Goal: Task Accomplishment & Management: Complete application form

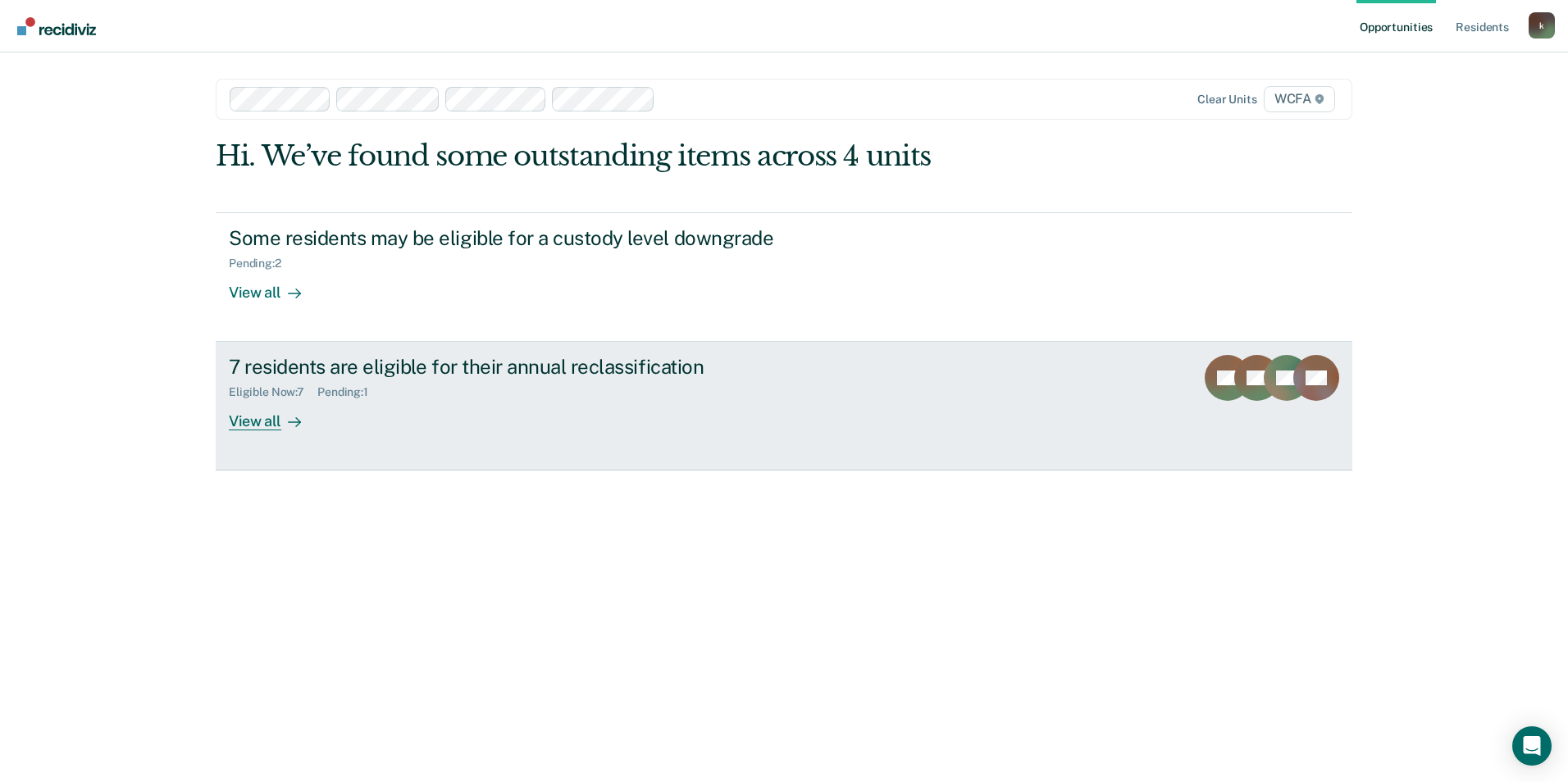
click at [626, 398] on div "Eligible Now : 7 Pending : 1" at bounding box center [517, 388] width 576 height 20
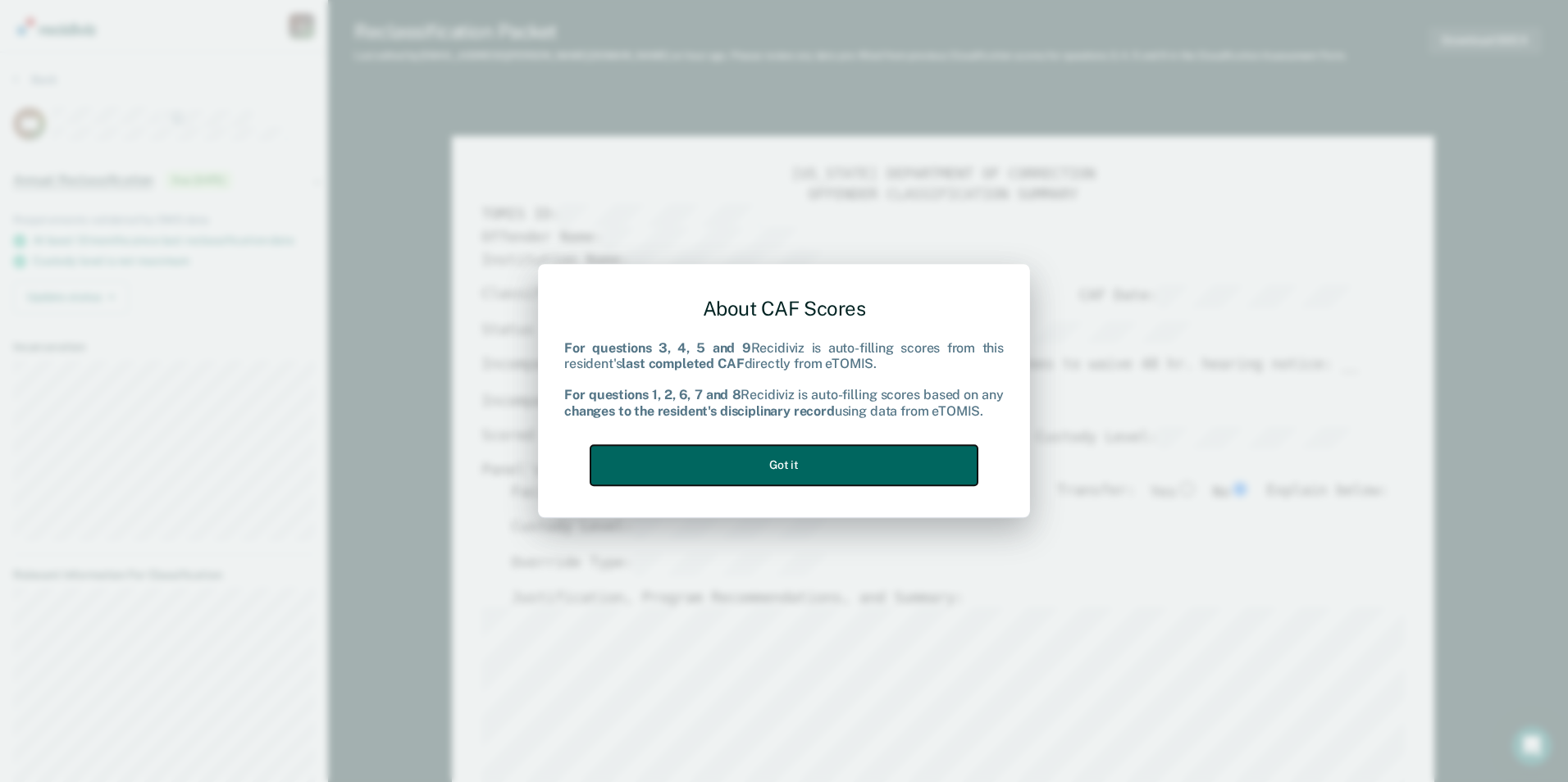
click at [736, 462] on button "Got it" at bounding box center [784, 464] width 388 height 40
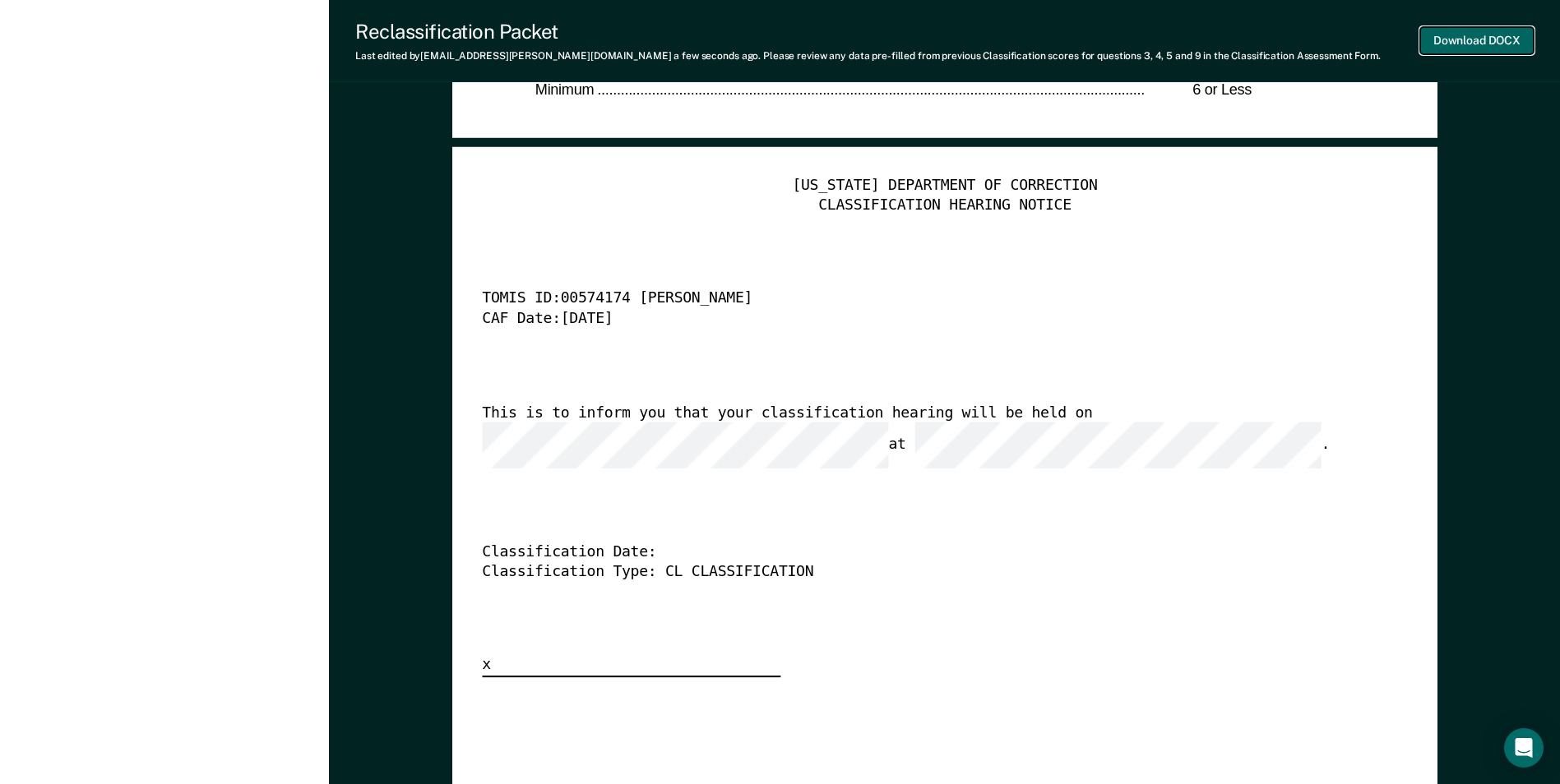
click at [1465, 50] on button "Download DOCX" at bounding box center [1477, 41] width 114 height 27
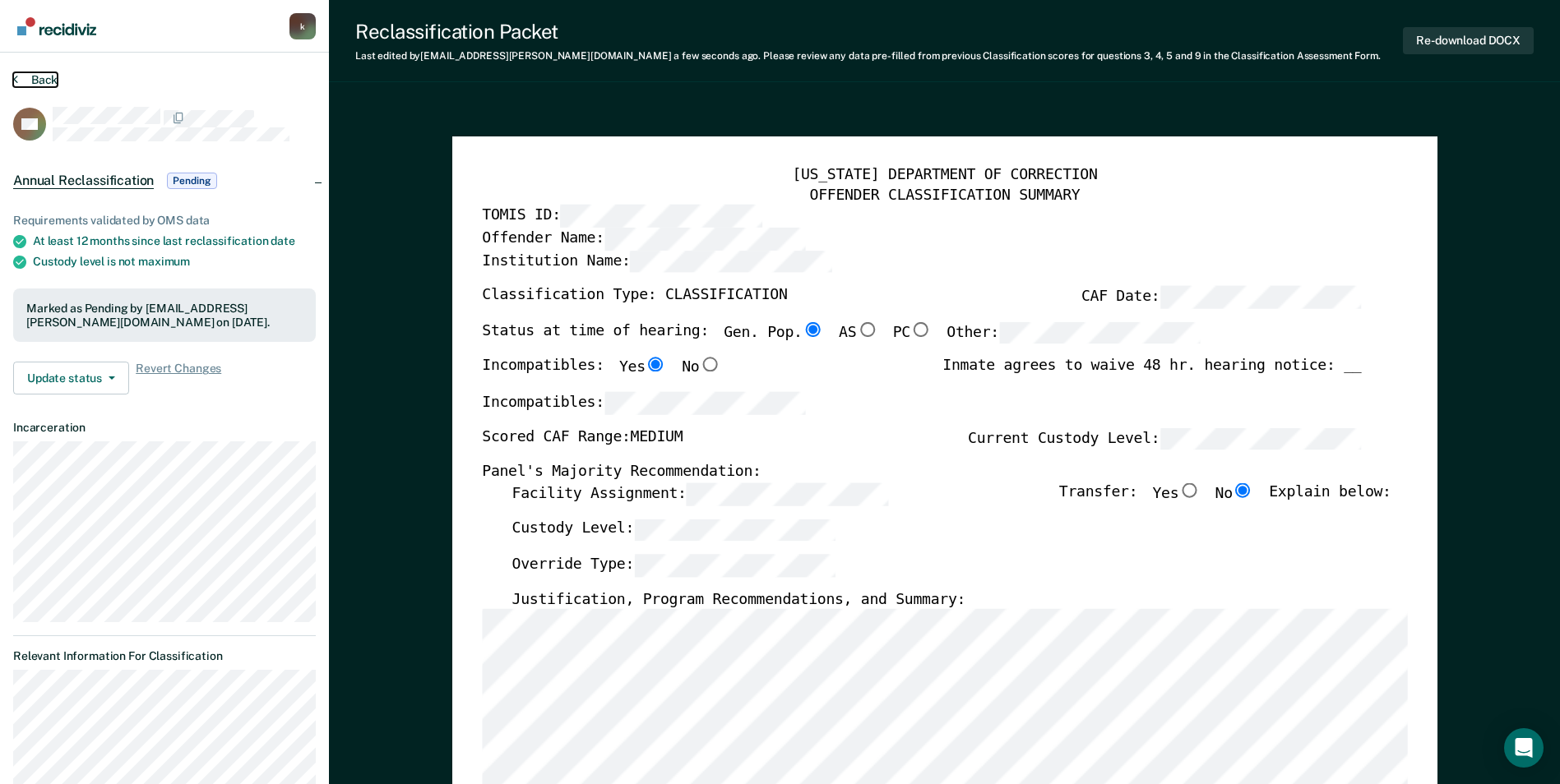
click at [43, 84] on button "Back" at bounding box center [35, 80] width 44 height 15
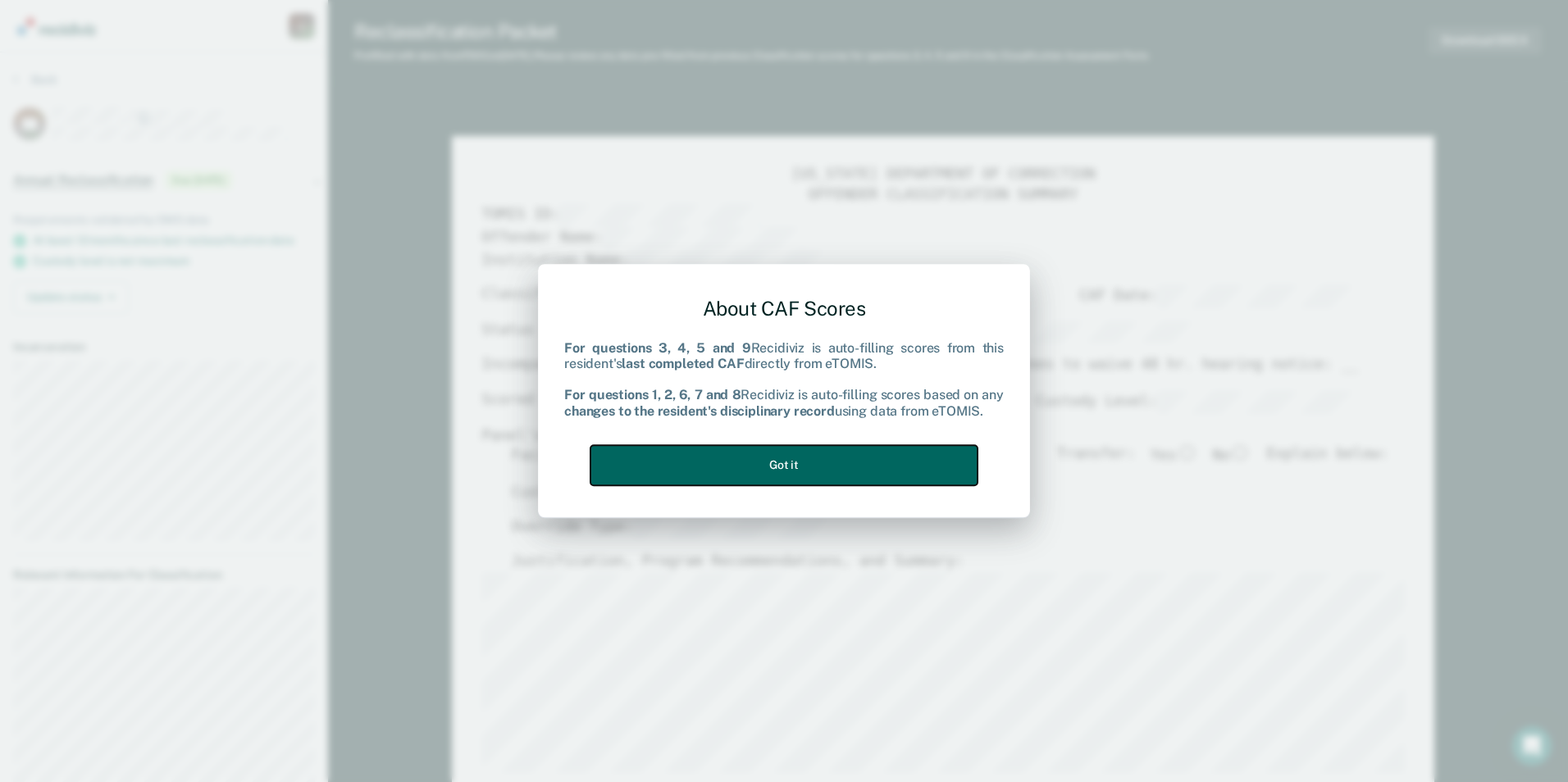
click at [757, 478] on button "Got it" at bounding box center [784, 464] width 388 height 40
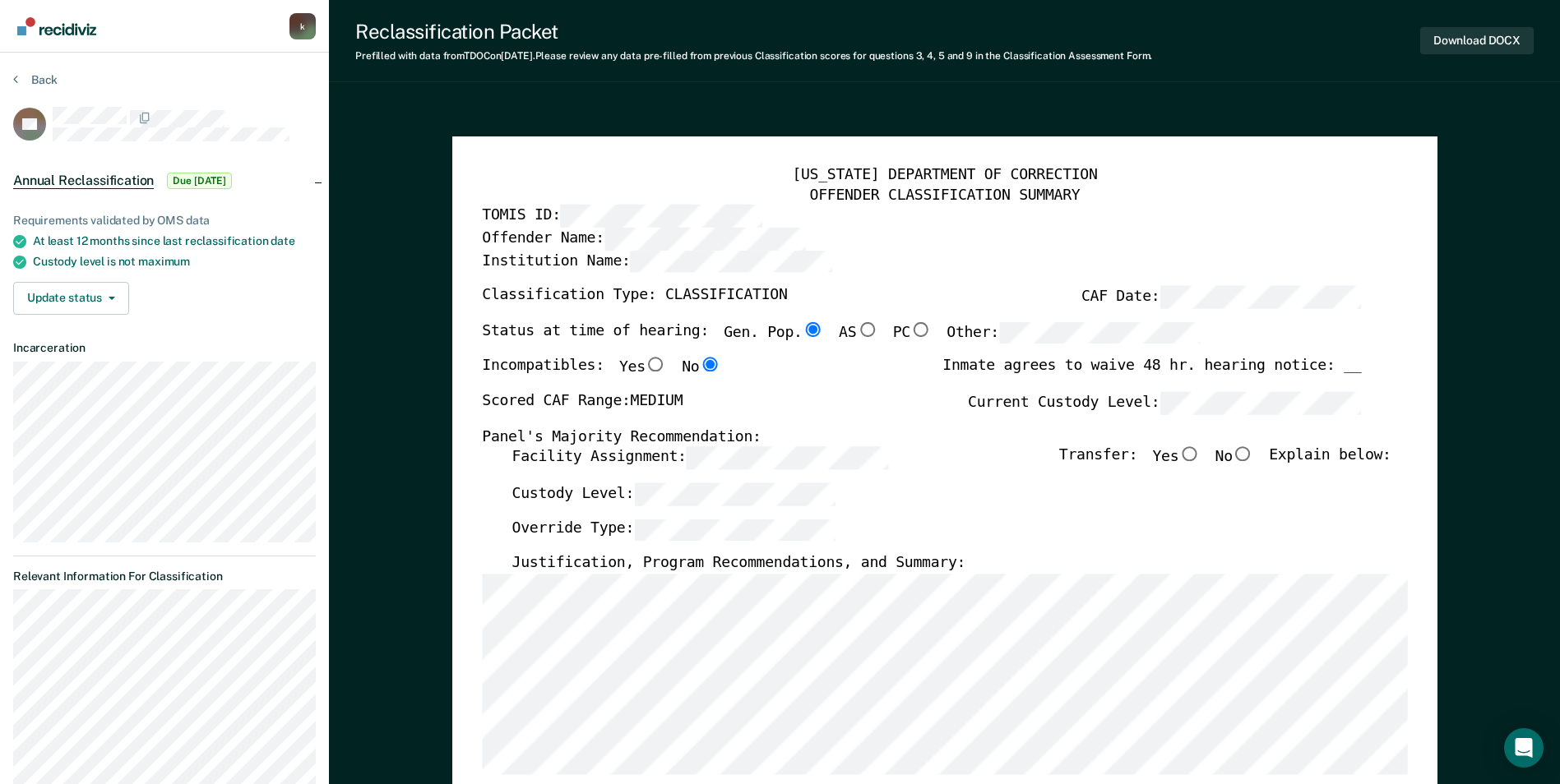
click at [1255, 455] on input "No" at bounding box center [1243, 454] width 21 height 15
type textarea "x"
radio input "true"
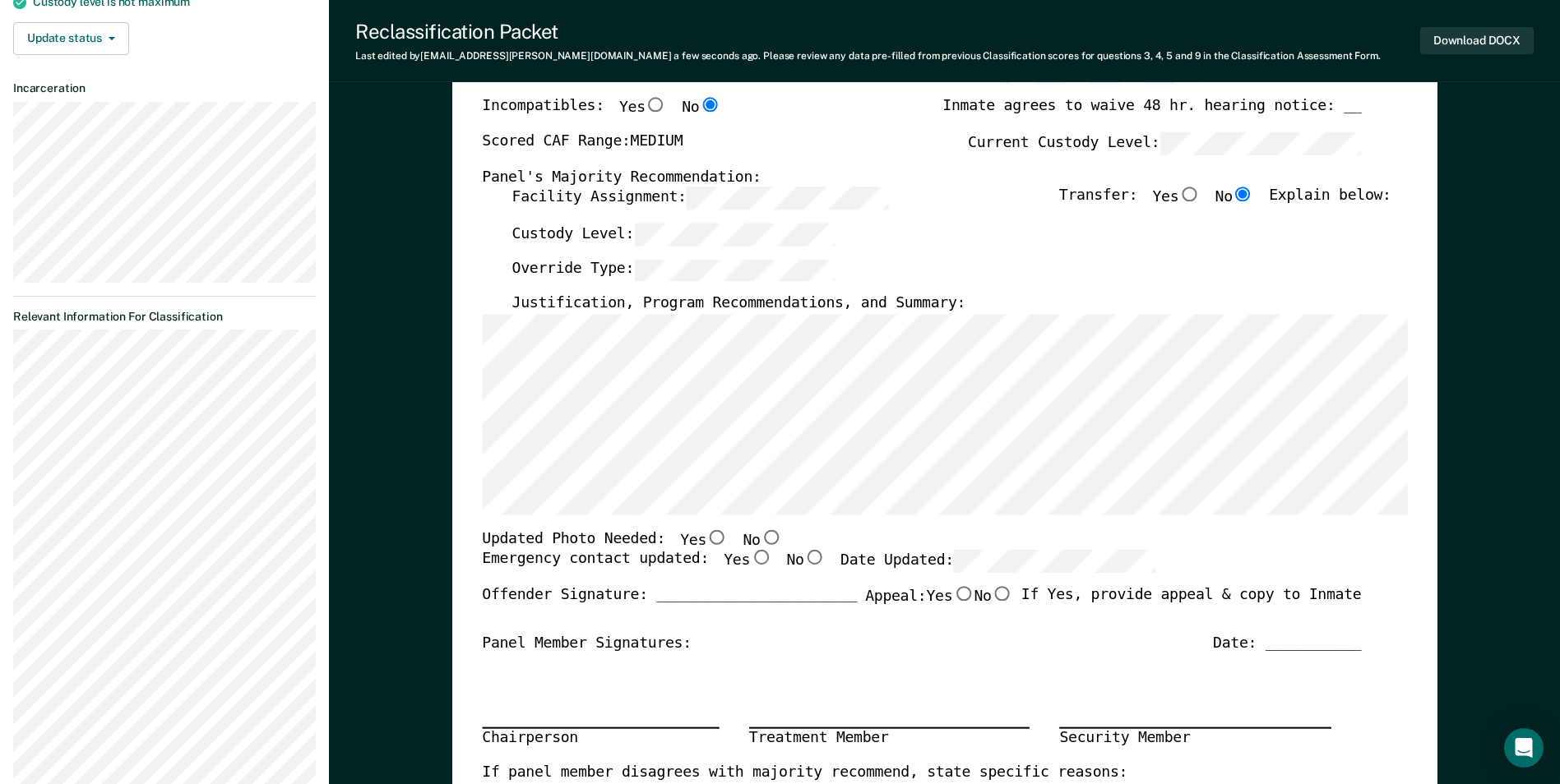
scroll to position [329, 0]
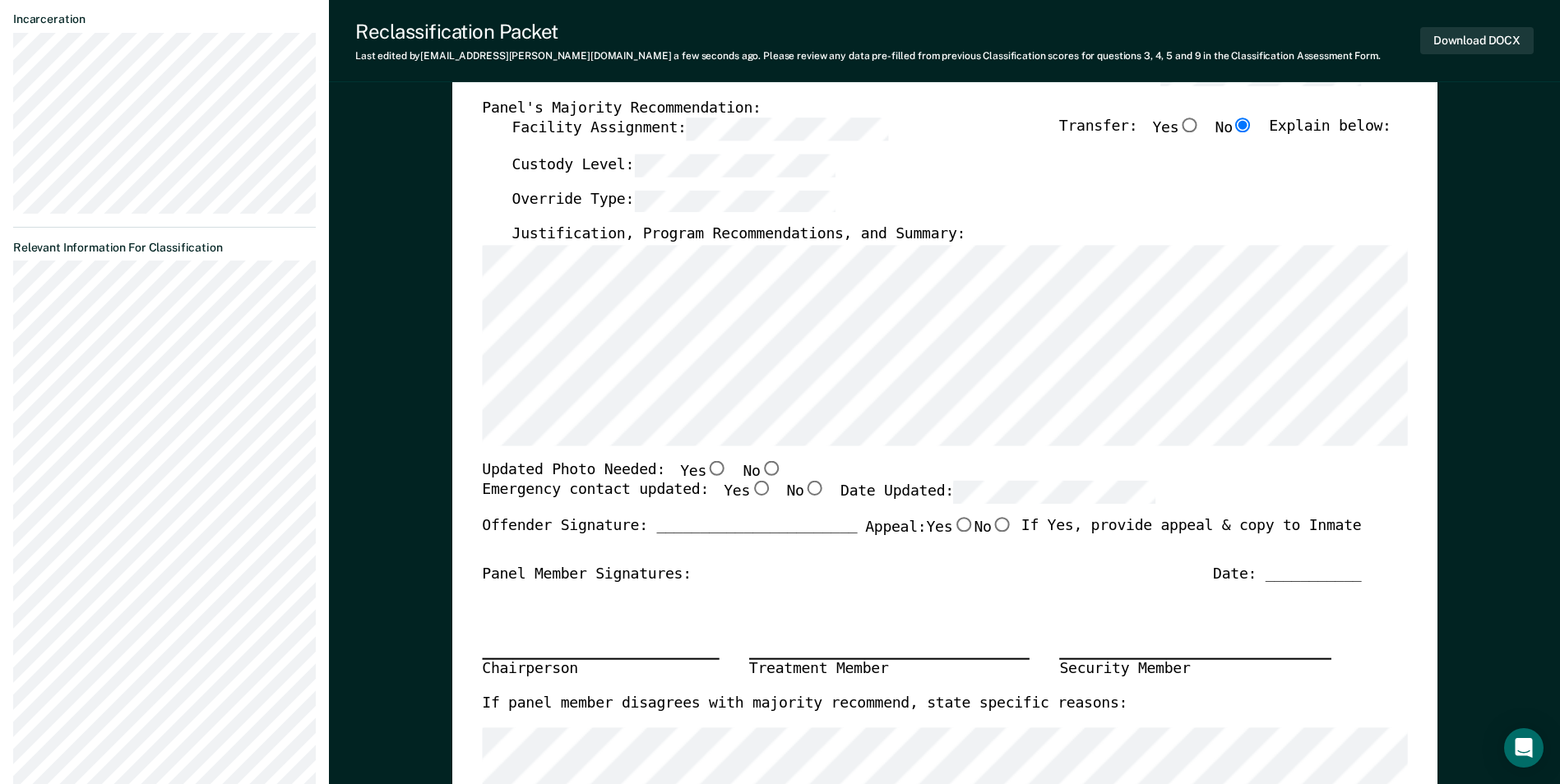
click at [760, 470] on input "No" at bounding box center [770, 467] width 21 height 15
type textarea "x"
radio input "true"
click at [750, 493] on input "Yes" at bounding box center [760, 489] width 21 height 15
type textarea "x"
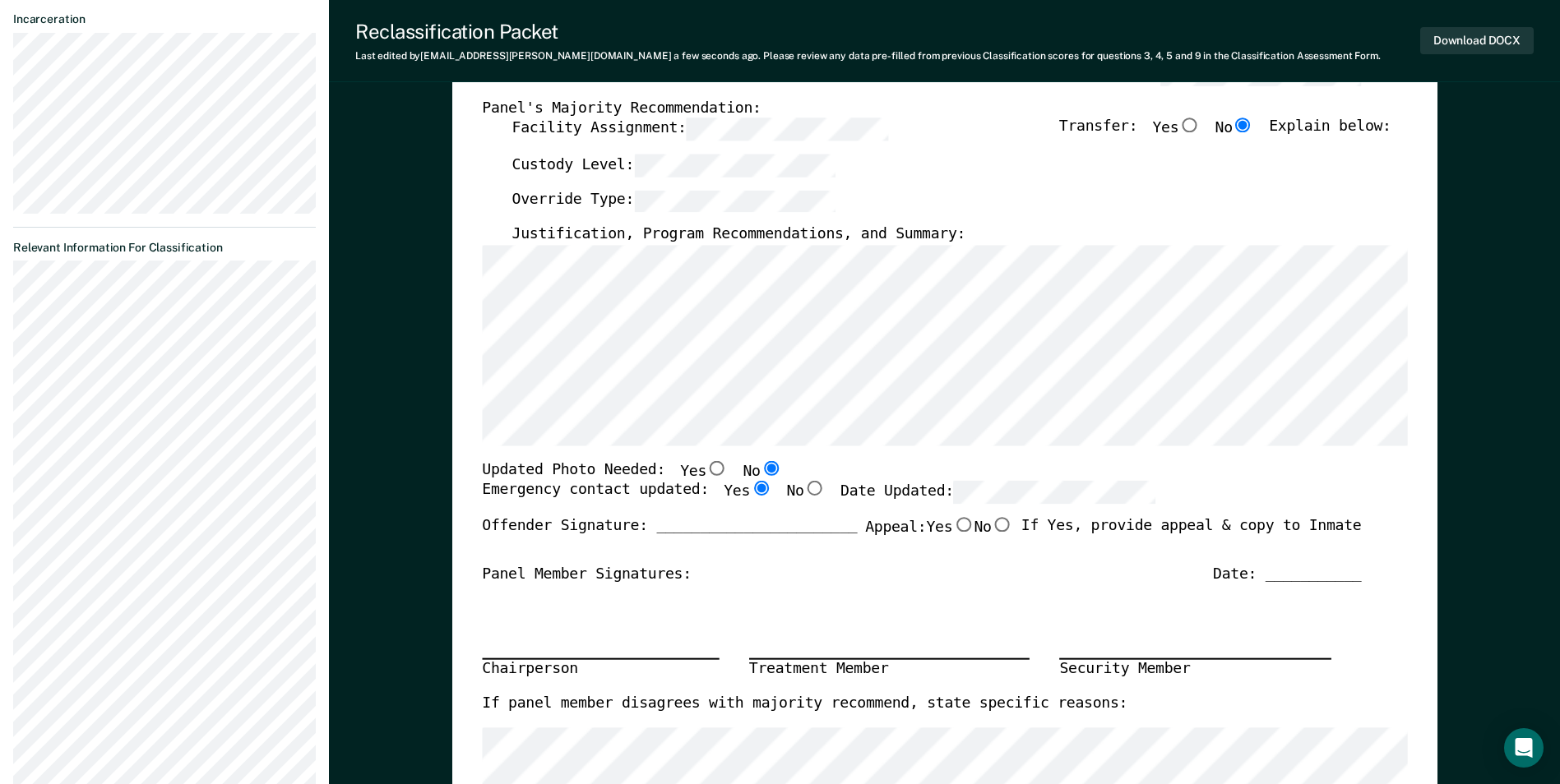
radio input "true"
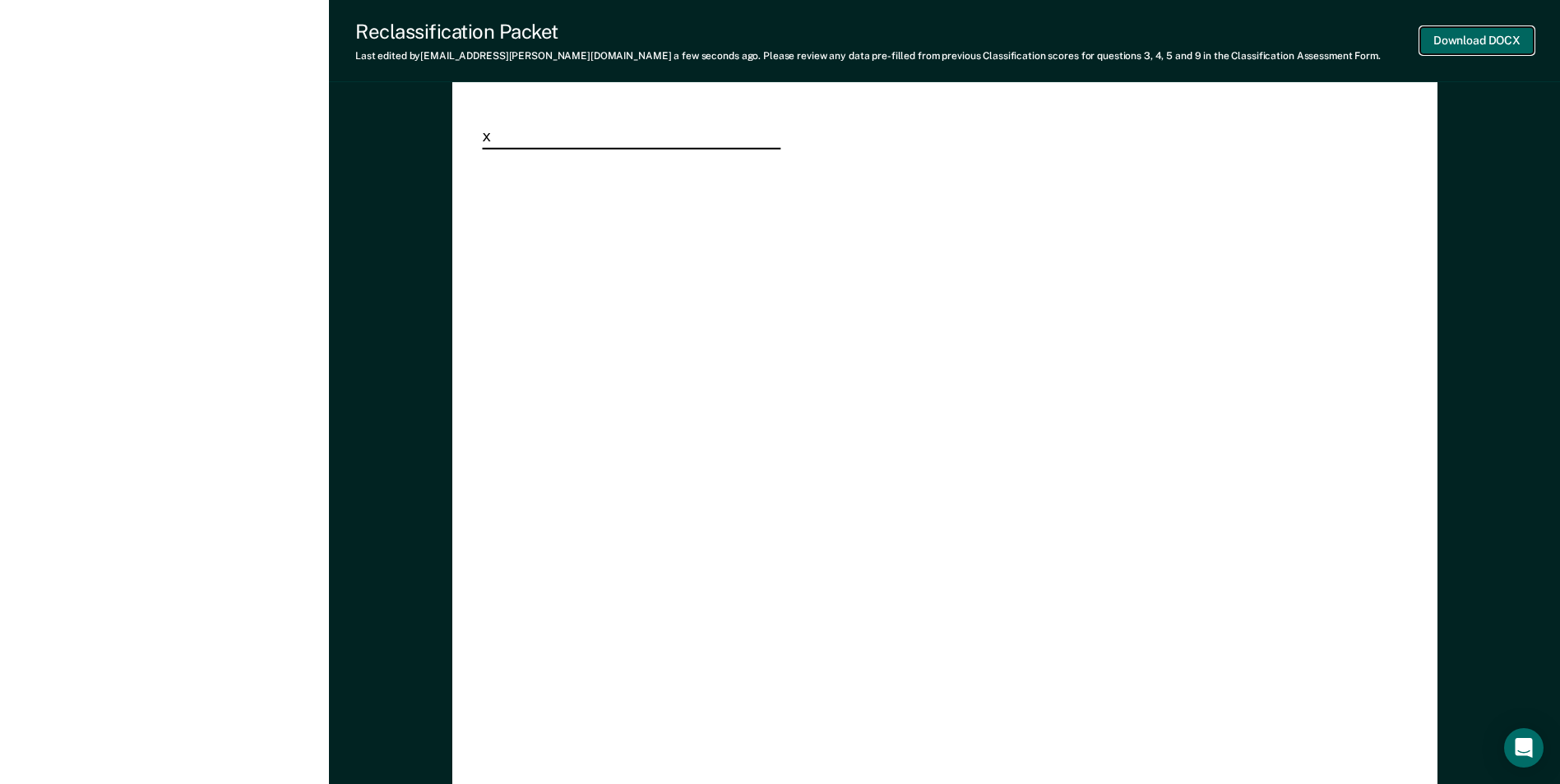
scroll to position [0, 0]
click at [1458, 35] on button "Download DOCX" at bounding box center [1477, 41] width 114 height 27
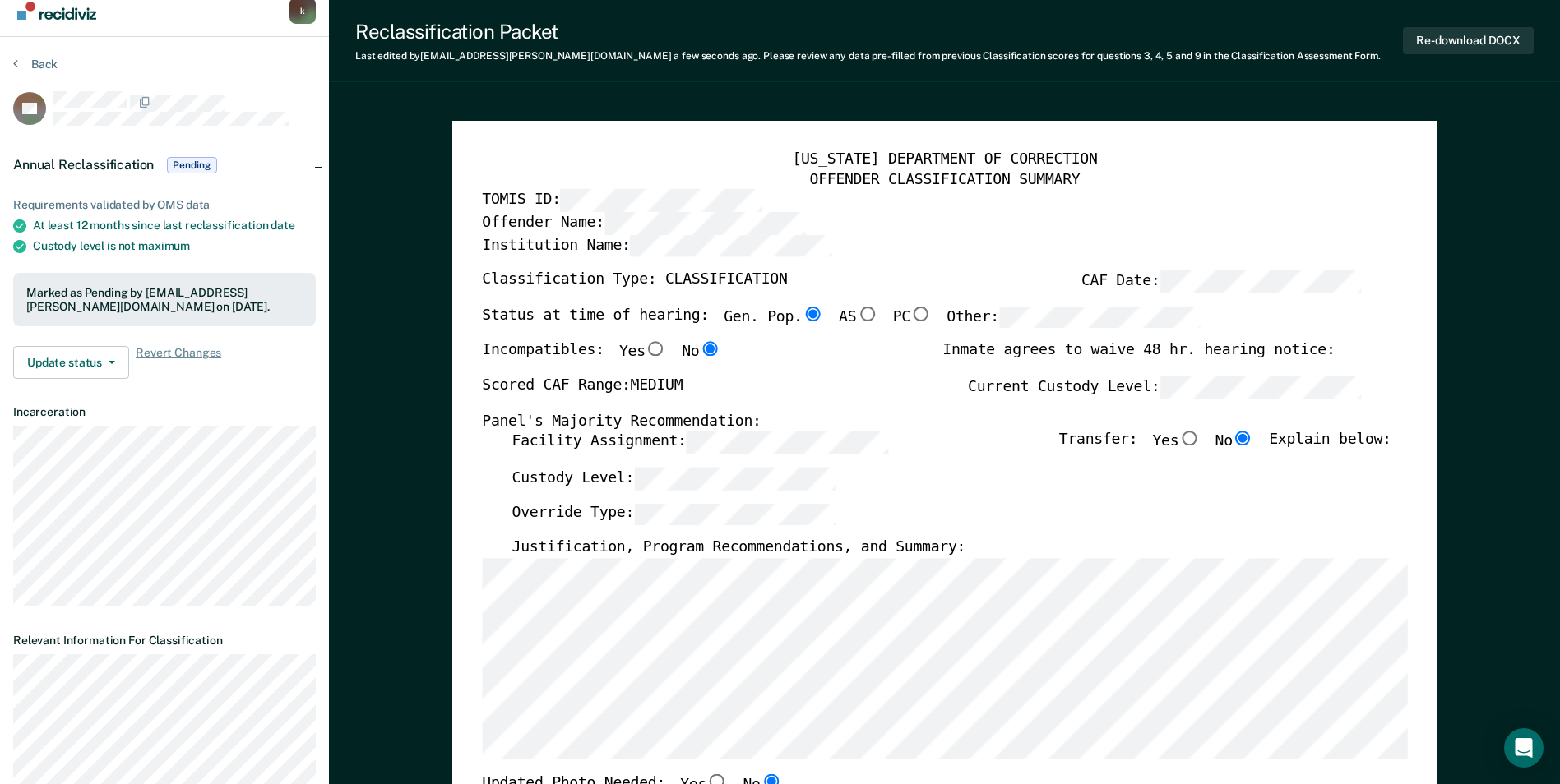
scroll to position [7, 0]
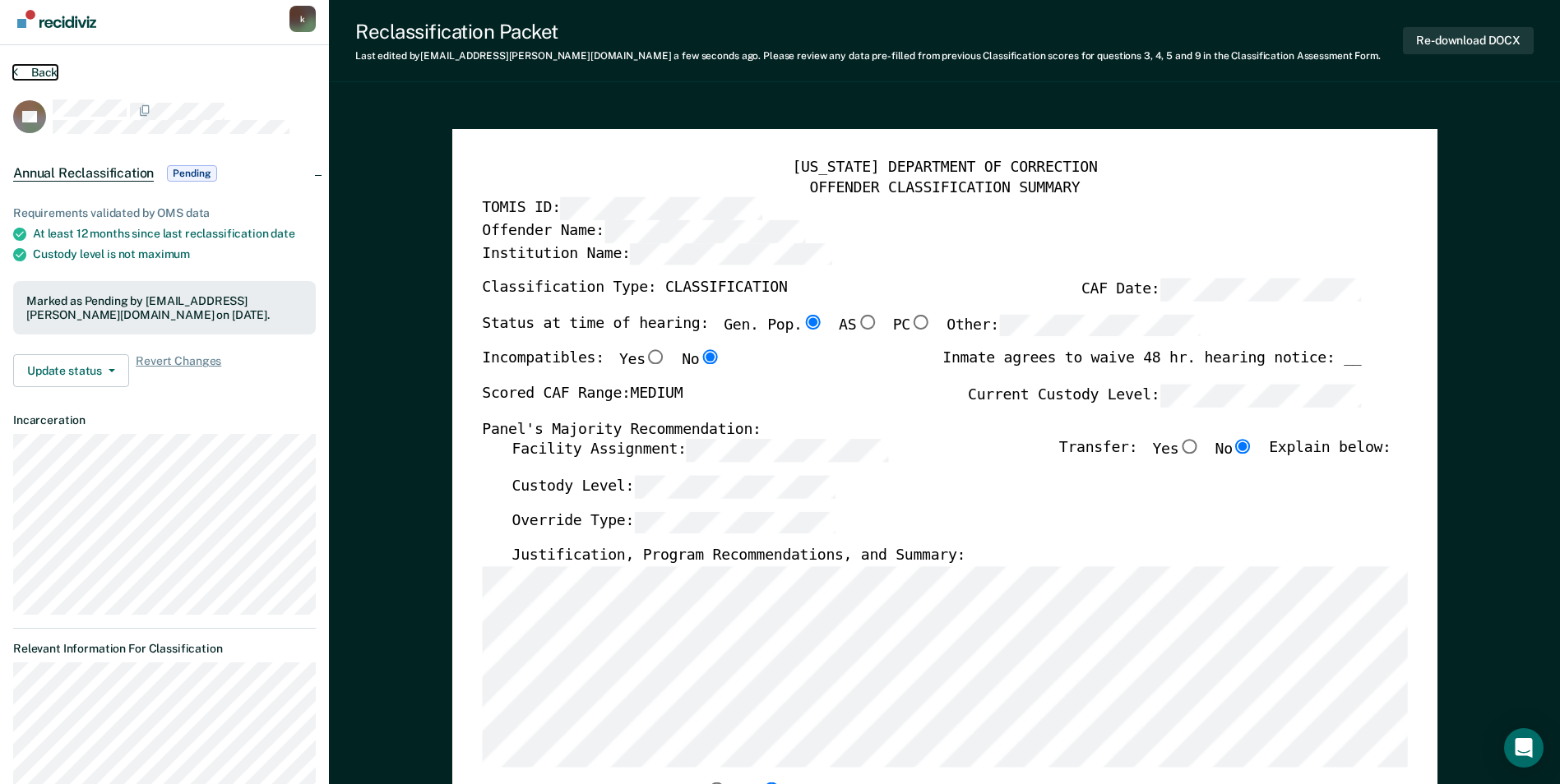
click at [37, 65] on button "Back" at bounding box center [35, 72] width 44 height 15
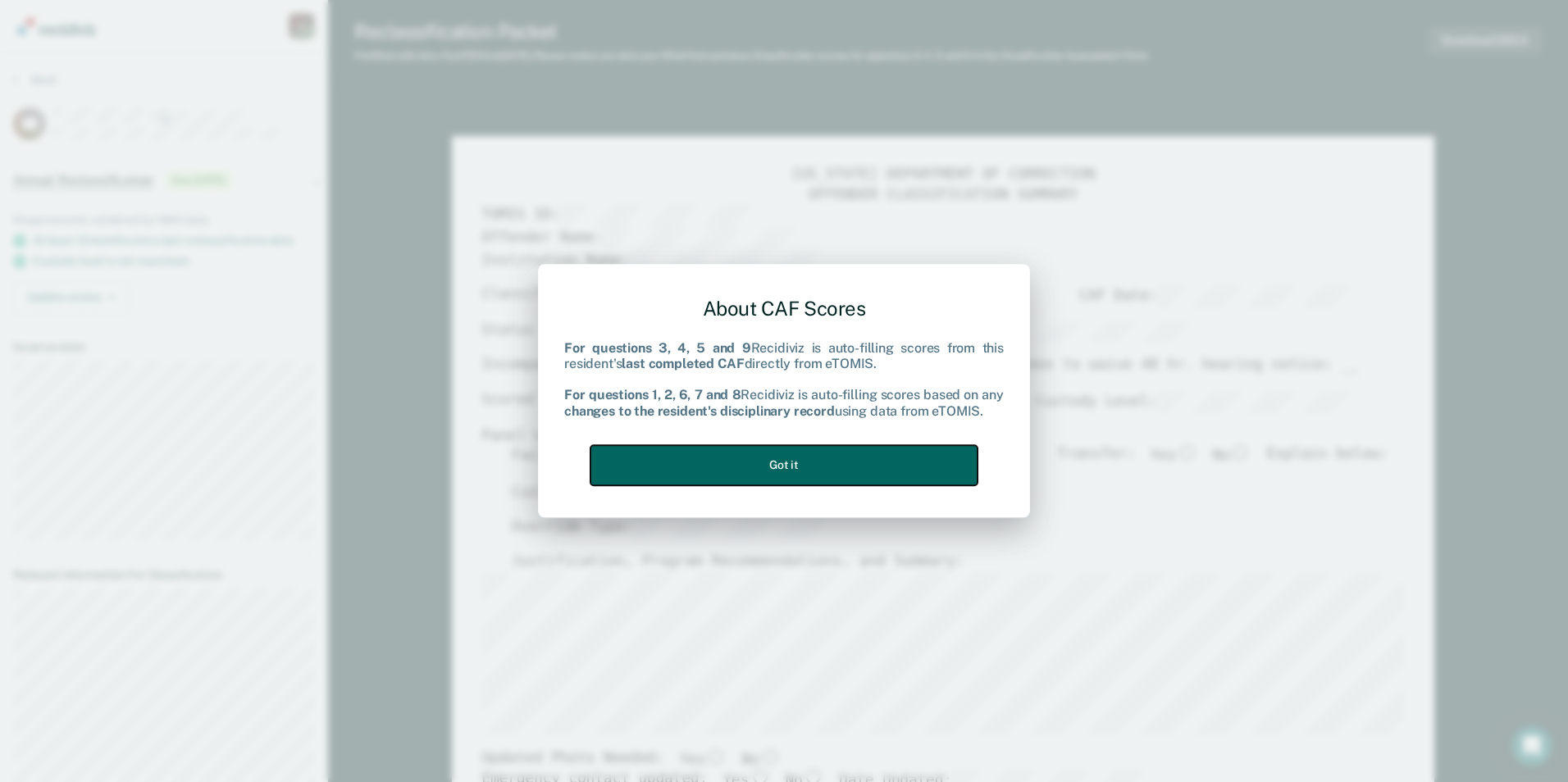
click at [768, 473] on button "Got it" at bounding box center [784, 464] width 388 height 40
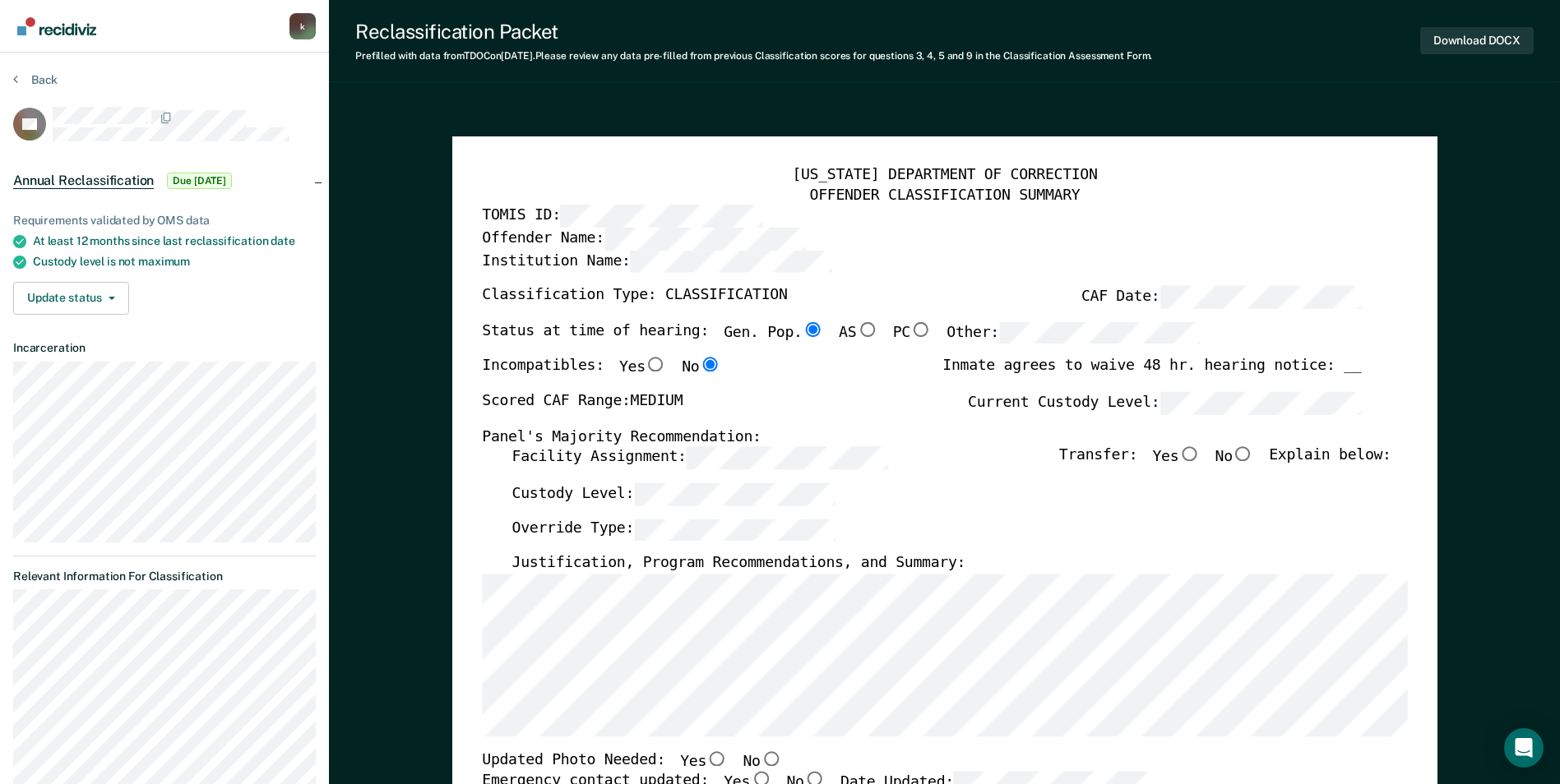
click at [1255, 456] on input "No" at bounding box center [1243, 454] width 21 height 15
type textarea "x"
radio input "true"
click at [729, 514] on div "Custody Level:" at bounding box center [951, 501] width 879 height 36
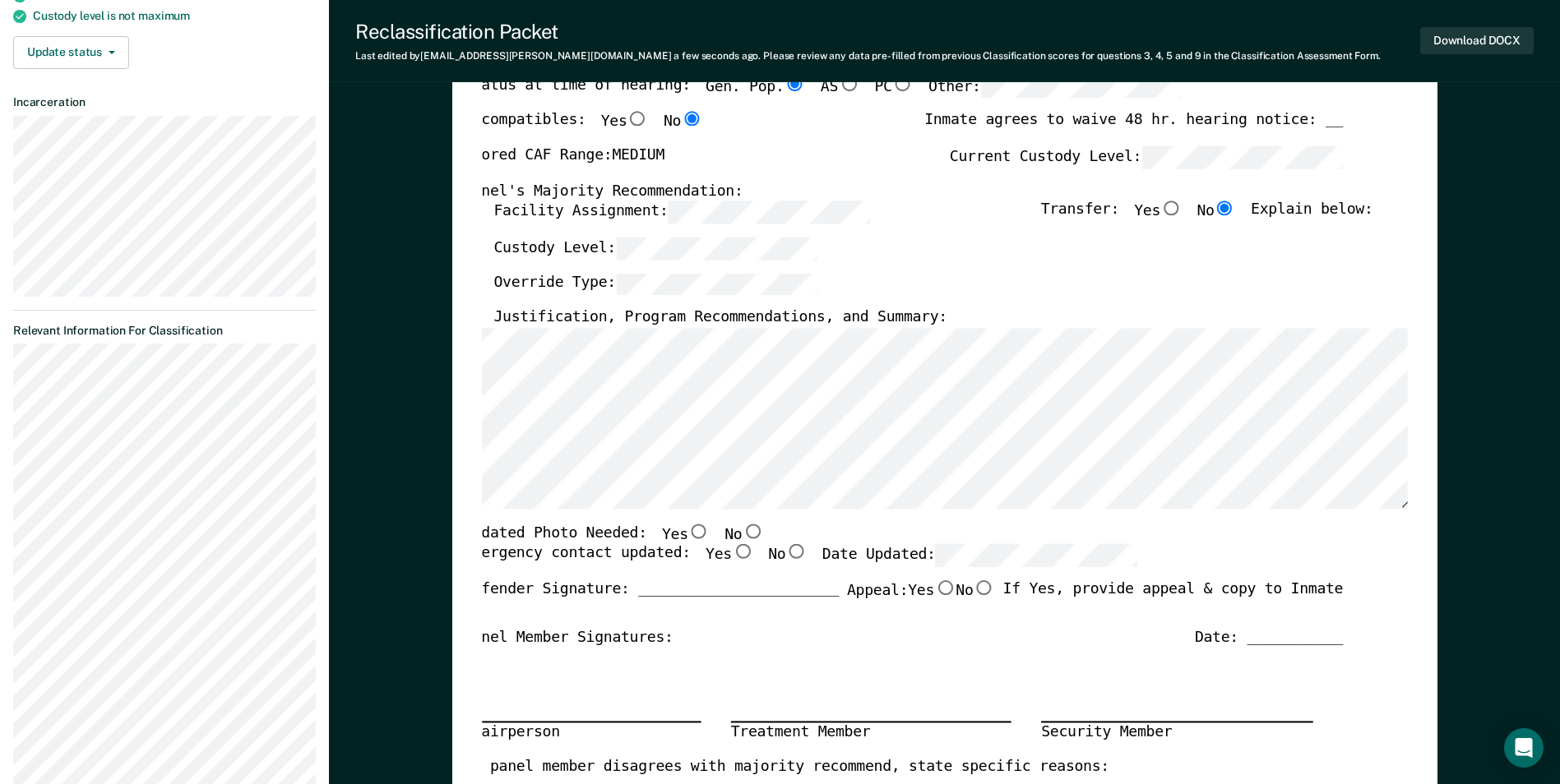
scroll to position [247, 0]
click at [742, 533] on input "No" at bounding box center [752, 530] width 21 height 15
type textarea "x"
radio input "true"
click at [732, 553] on input "Yes" at bounding box center [743, 552] width 21 height 15
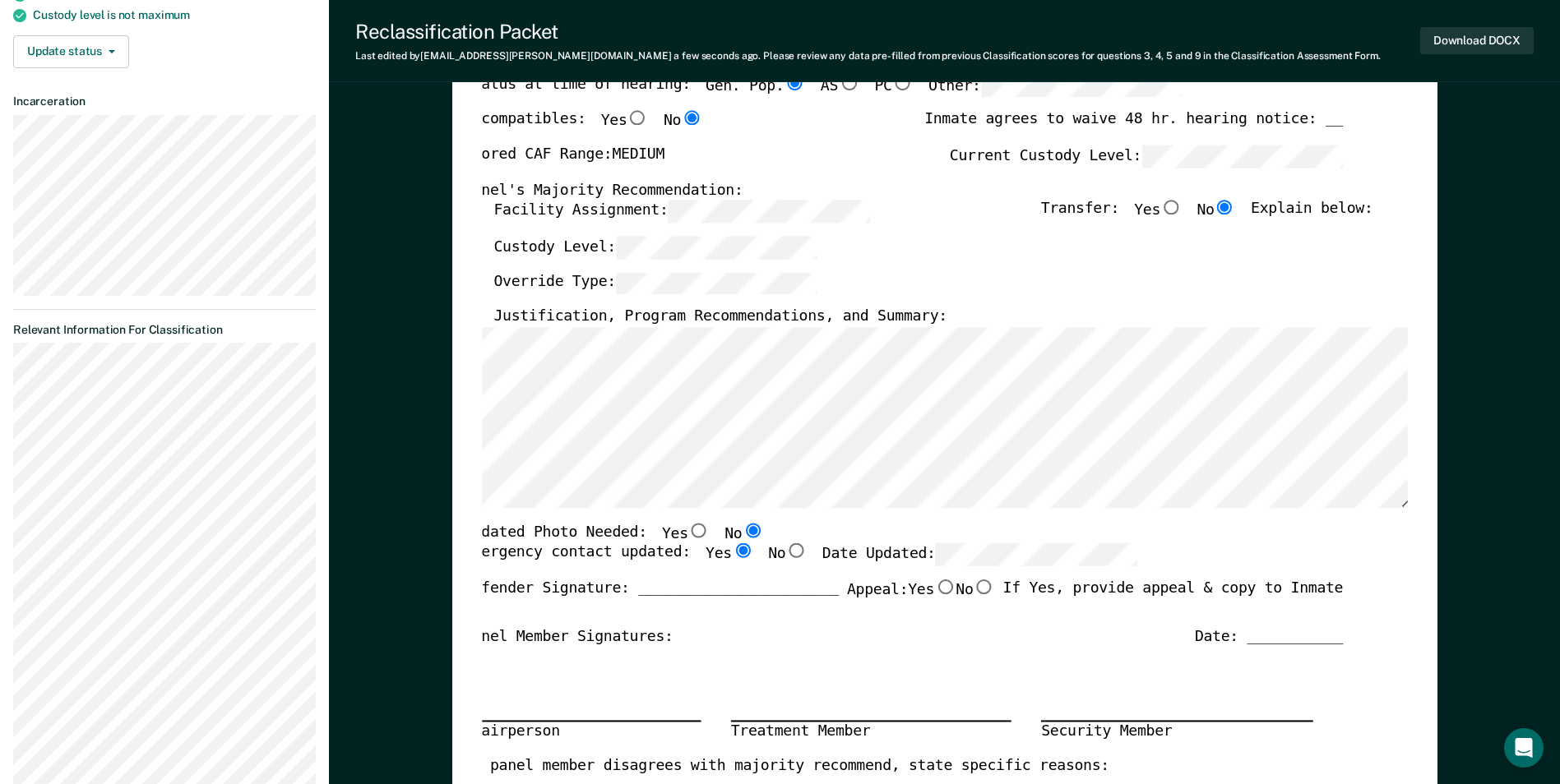
type textarea "x"
radio input "true"
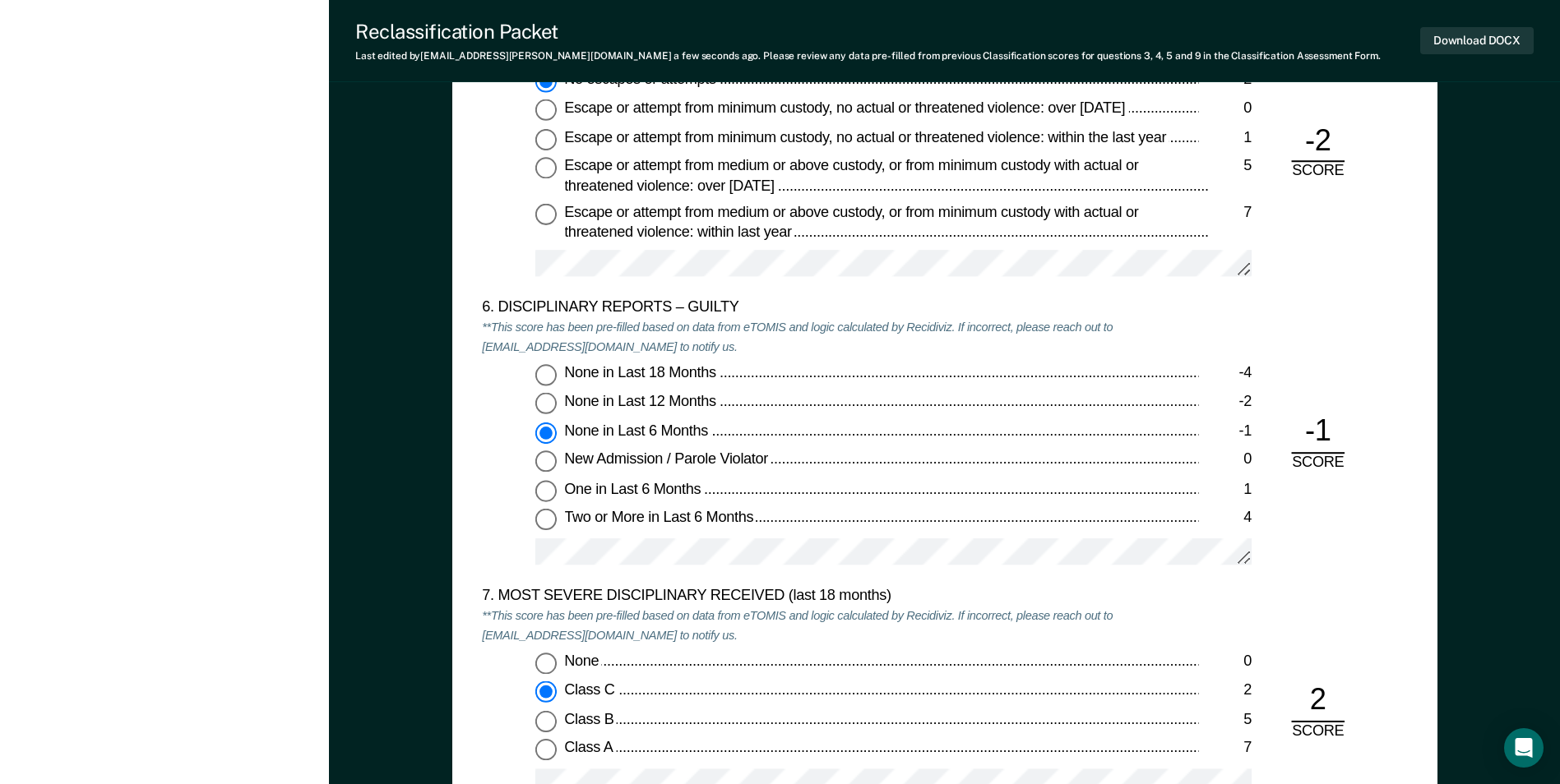
scroll to position [2795, 0]
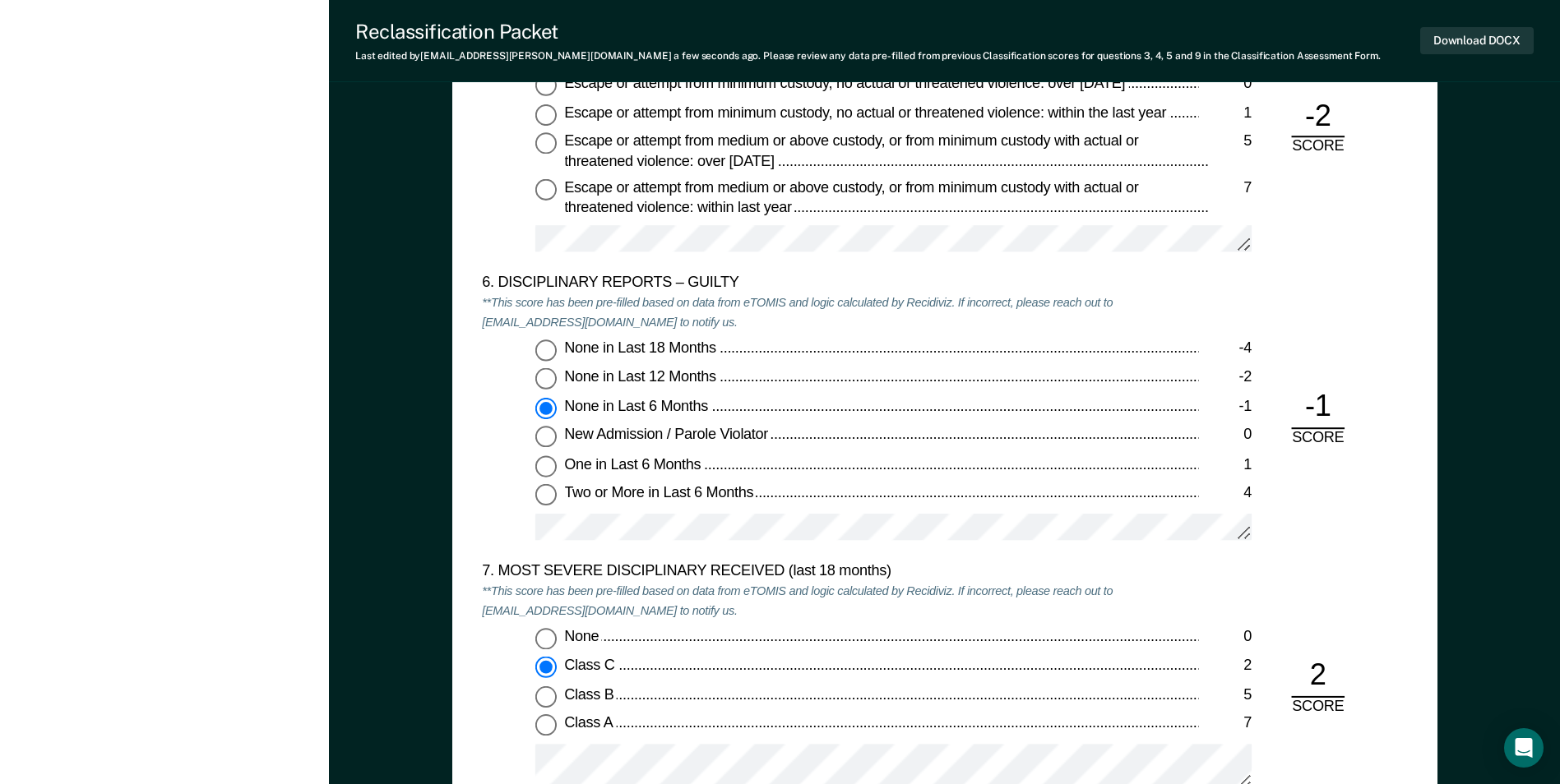
click at [546, 380] on input "None in Last 12 Months -2" at bounding box center [546, 380] width 21 height 21
type textarea "x"
radio input "true"
radio input "false"
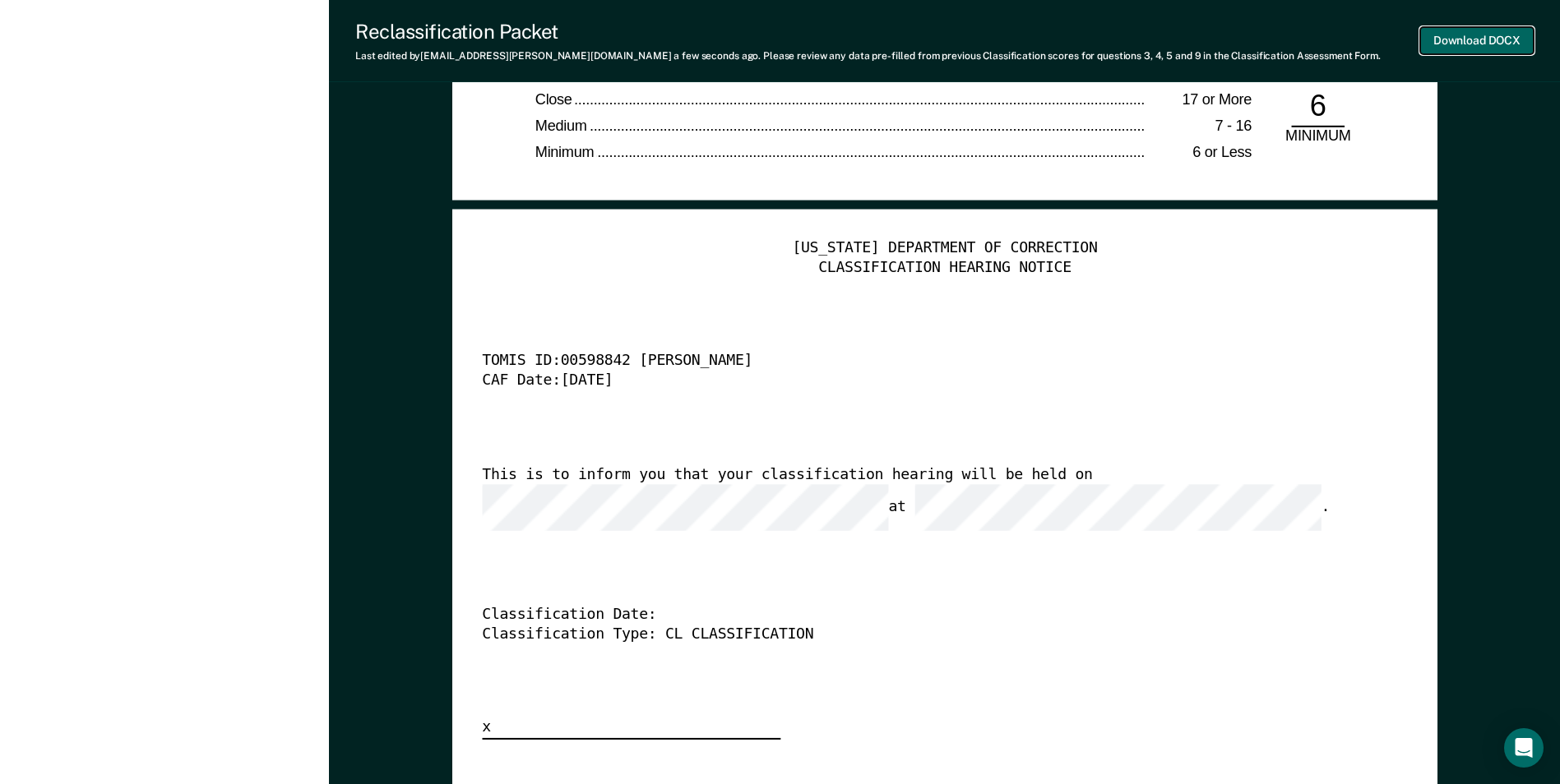
scroll to position [0, 0]
click at [1451, 43] on button "Download DOCX" at bounding box center [1477, 41] width 114 height 27
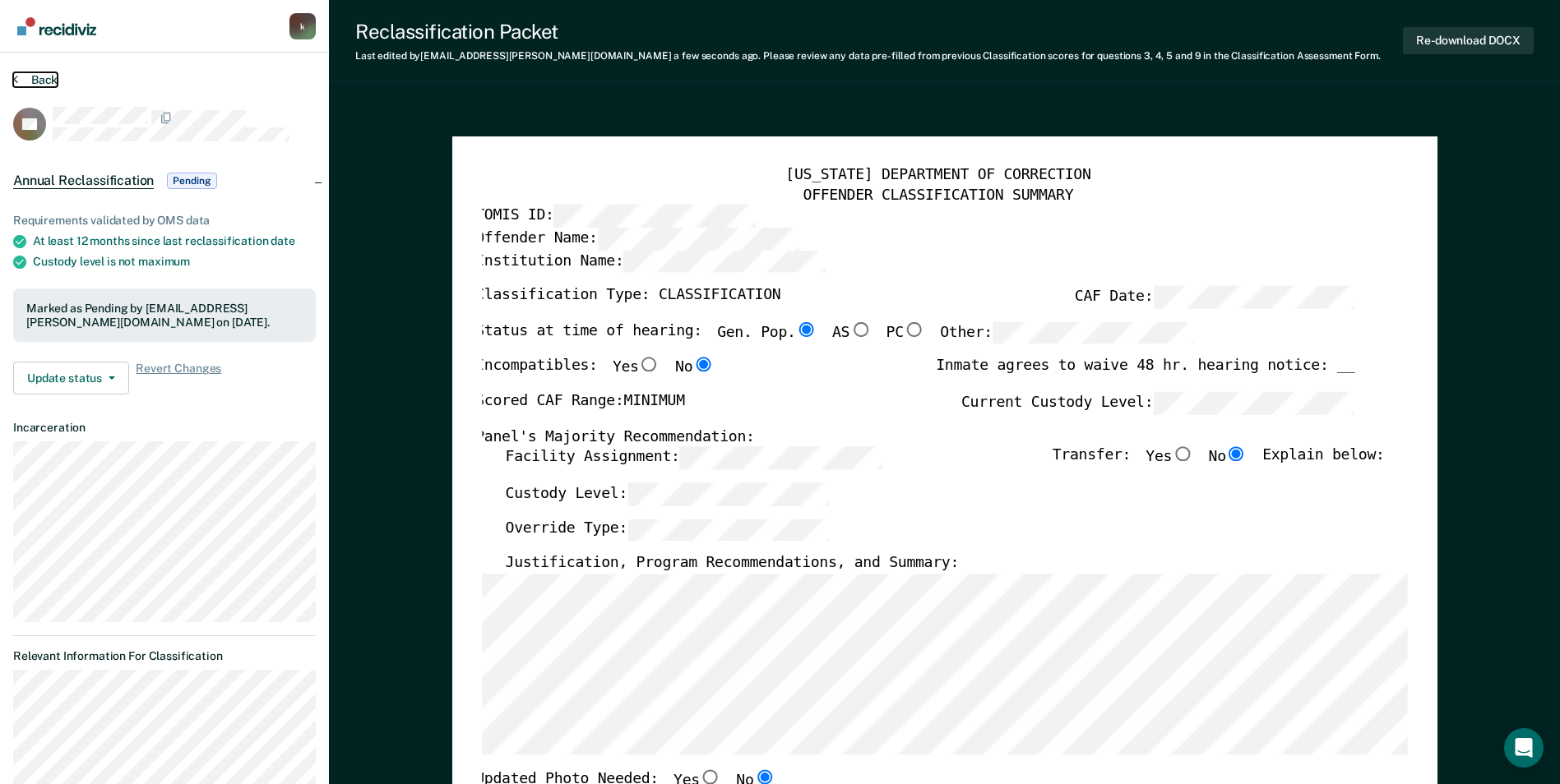
click at [28, 84] on button "Back" at bounding box center [35, 80] width 44 height 15
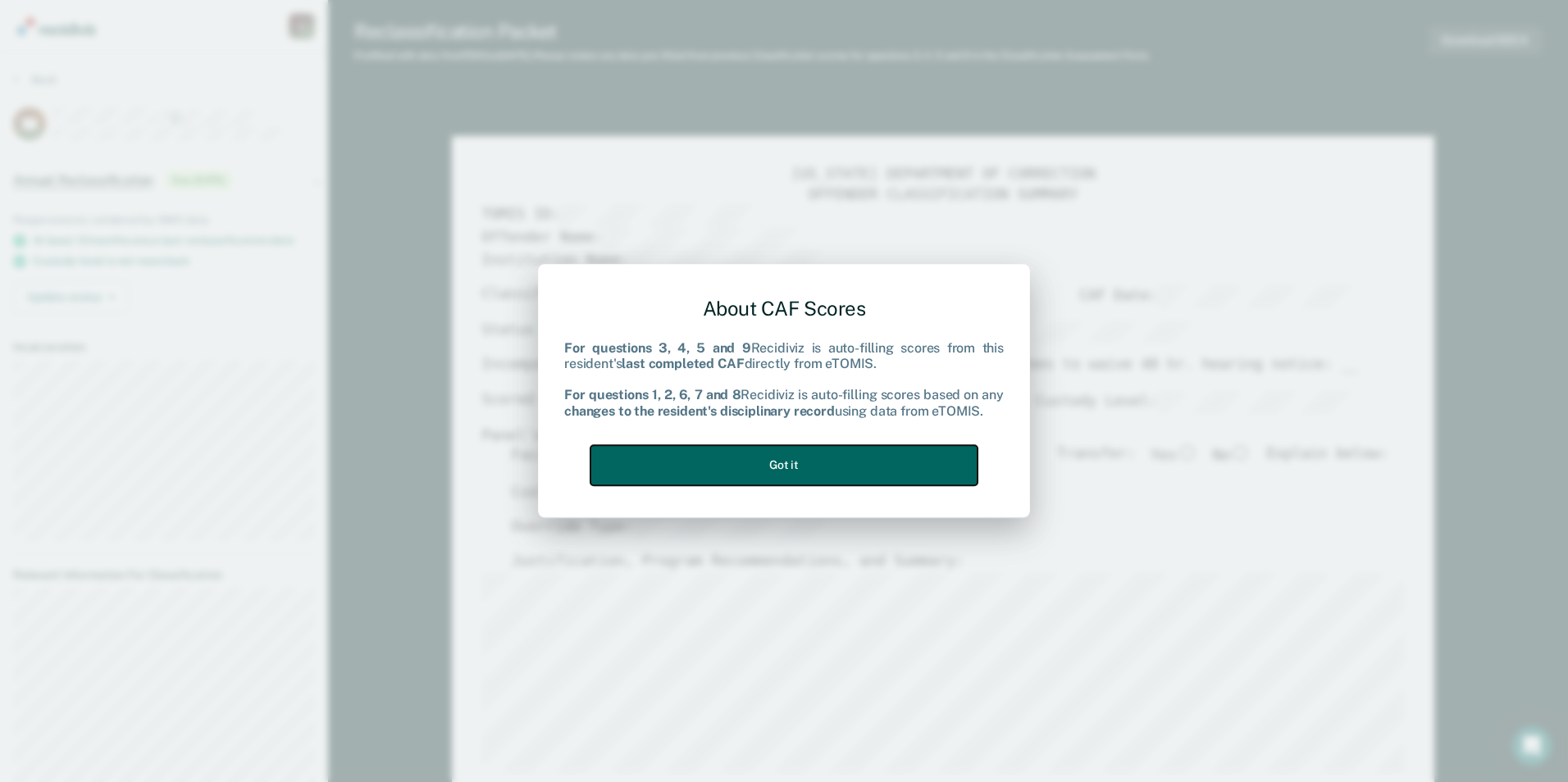
click at [817, 469] on button "Got it" at bounding box center [784, 464] width 388 height 40
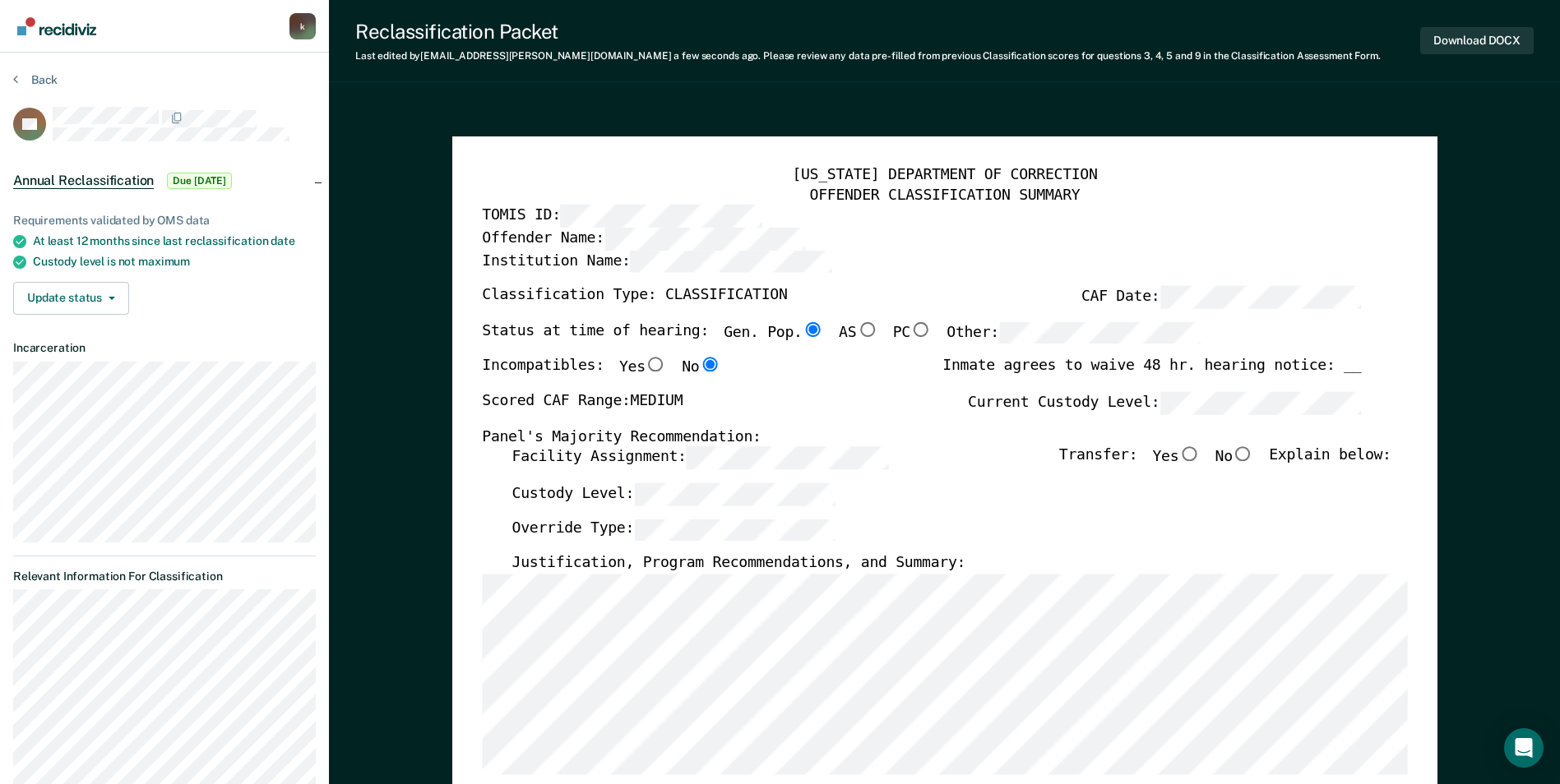
click at [1250, 457] on input "No" at bounding box center [1243, 454] width 21 height 15
type textarea "x"
radio input "true"
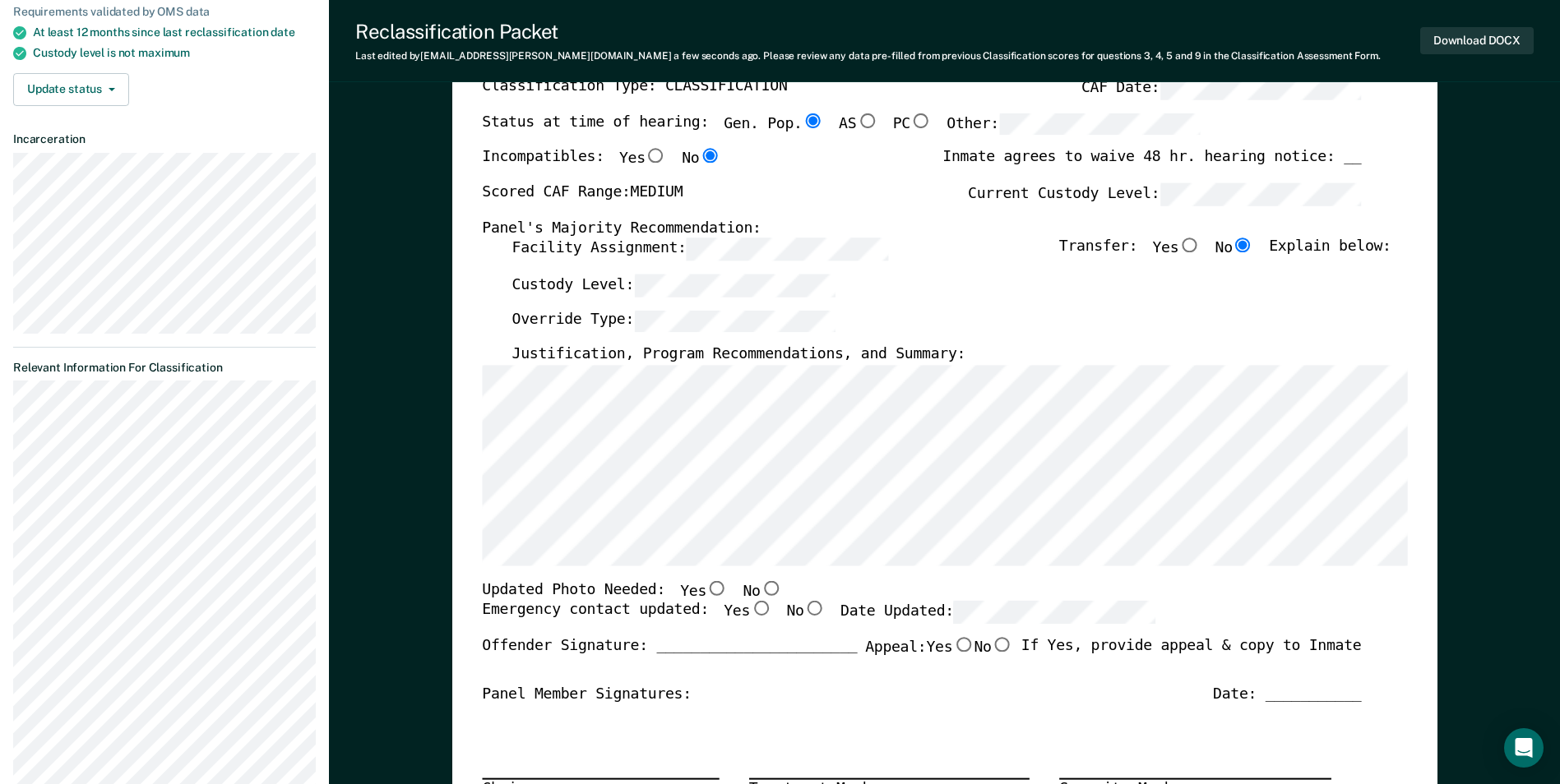
scroll to position [329, 0]
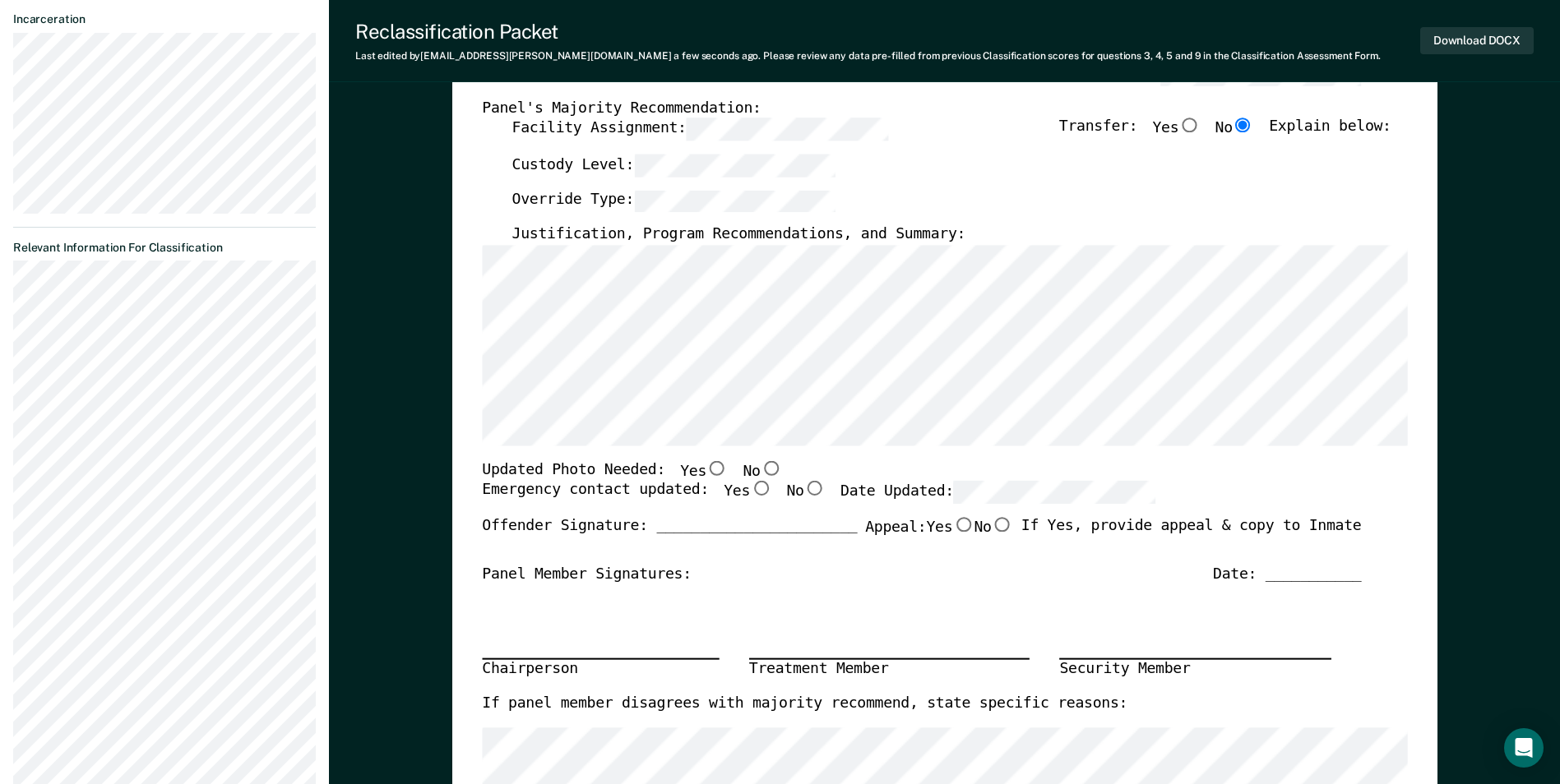
click at [706, 473] on input "Yes" at bounding box center [717, 467] width 21 height 15
type textarea "x"
radio input "true"
click at [760, 467] on input "No" at bounding box center [770, 467] width 21 height 15
type textarea "x"
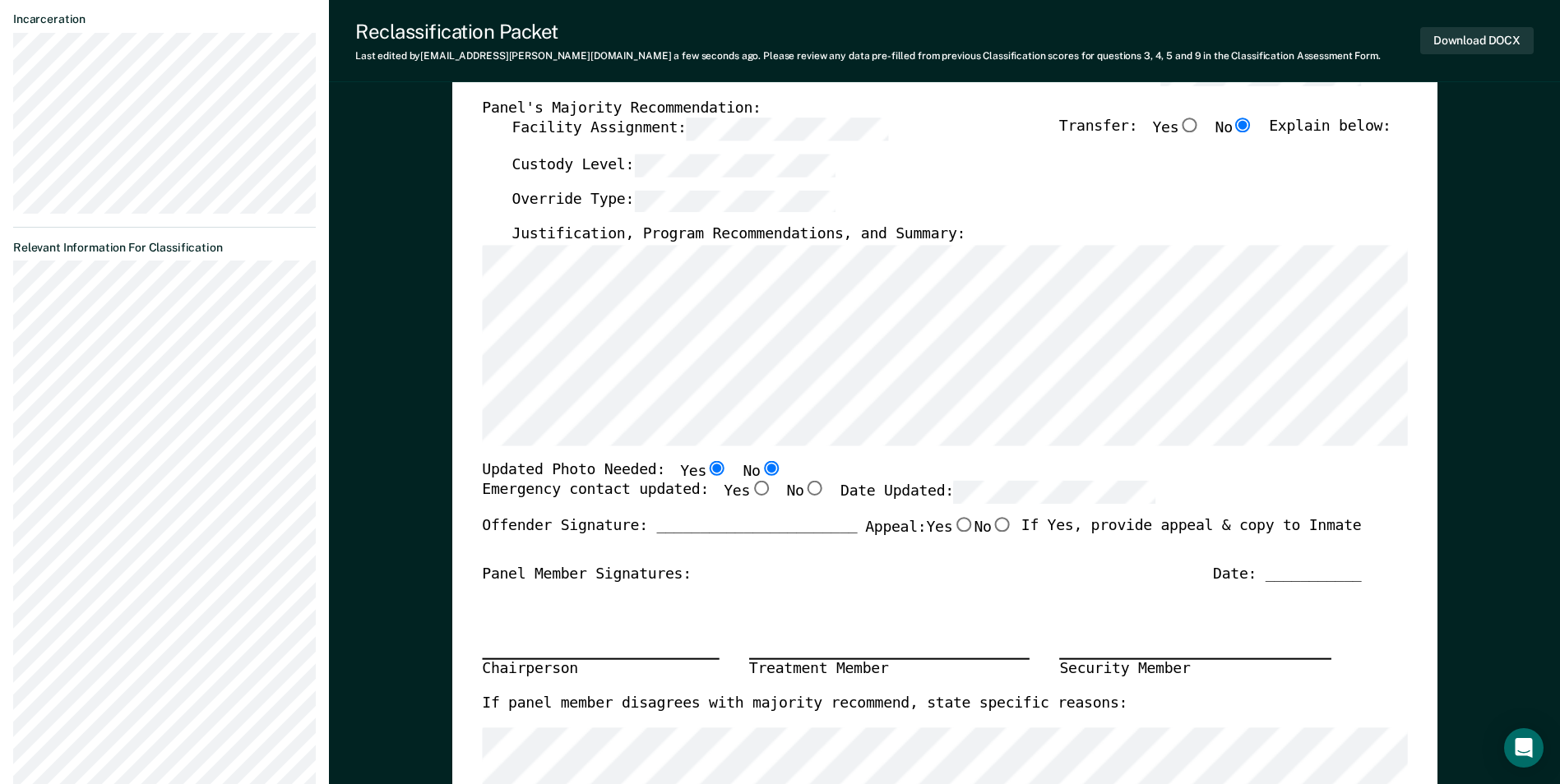
radio input "false"
radio input "true"
click at [750, 487] on input "Yes" at bounding box center [760, 489] width 21 height 15
type textarea "x"
radio input "true"
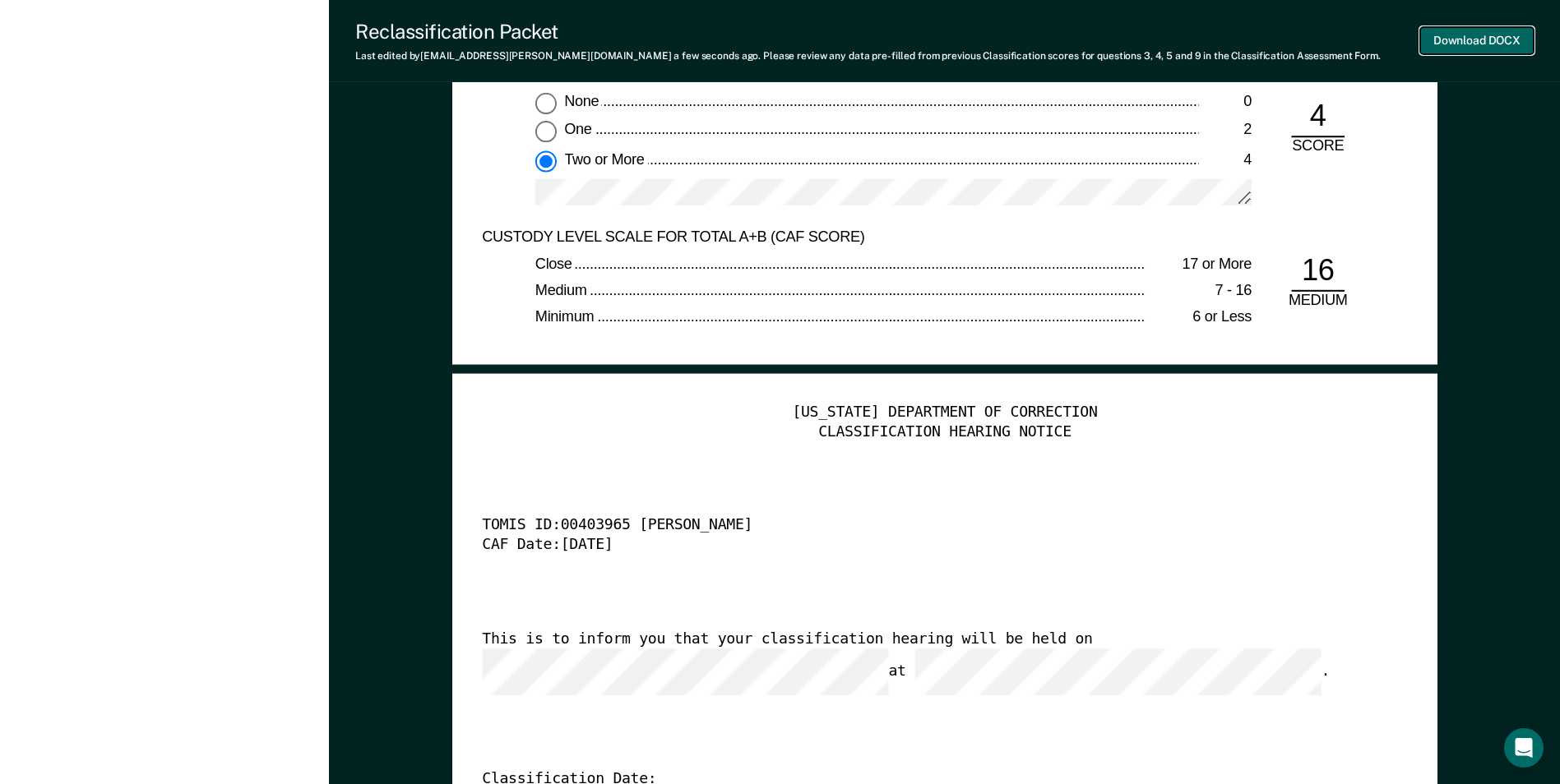
scroll to position [0, 0]
click at [1493, 29] on button "Download DOCX" at bounding box center [1477, 41] width 114 height 27
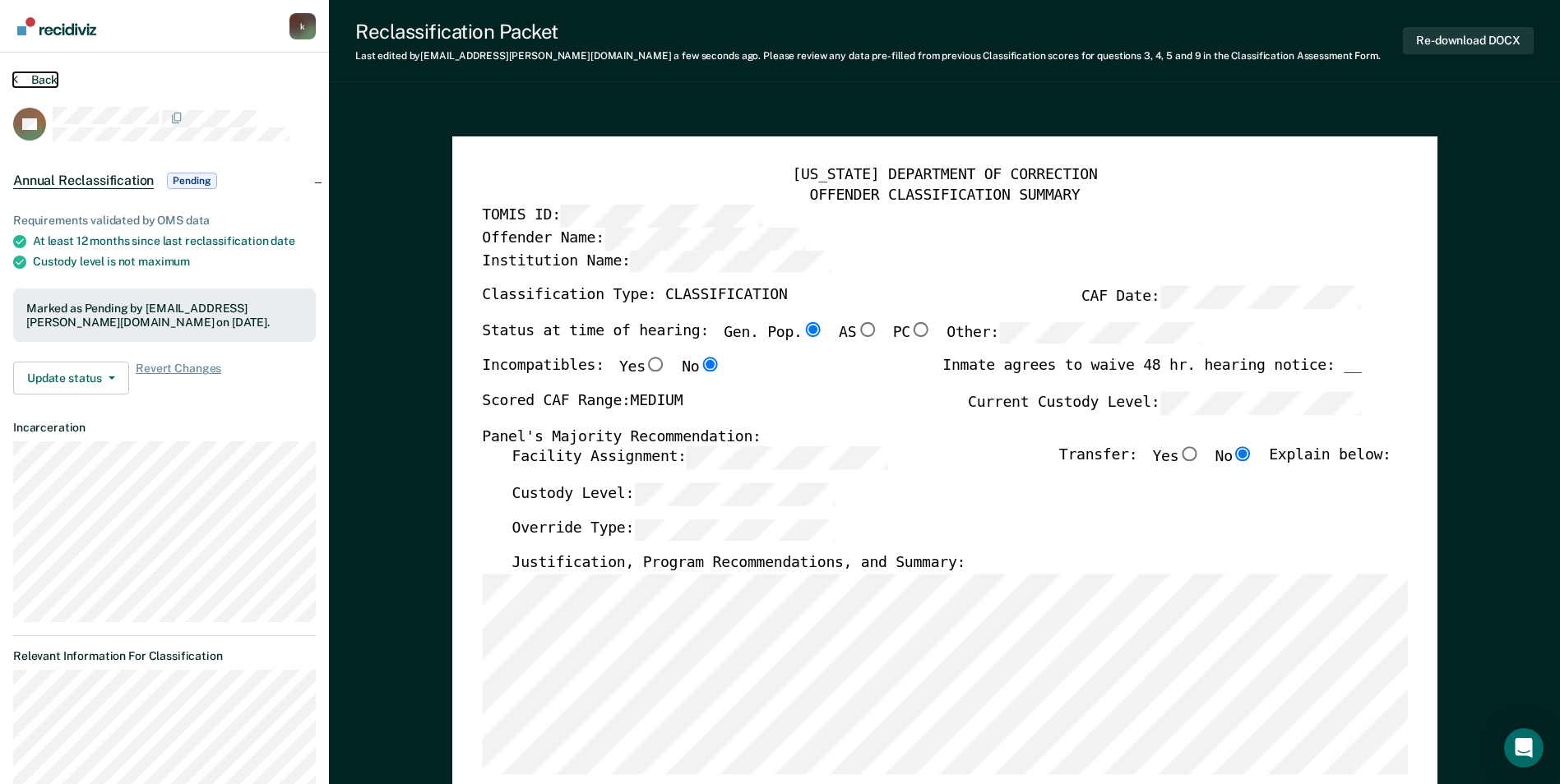
click at [51, 76] on button "Back" at bounding box center [35, 80] width 44 height 15
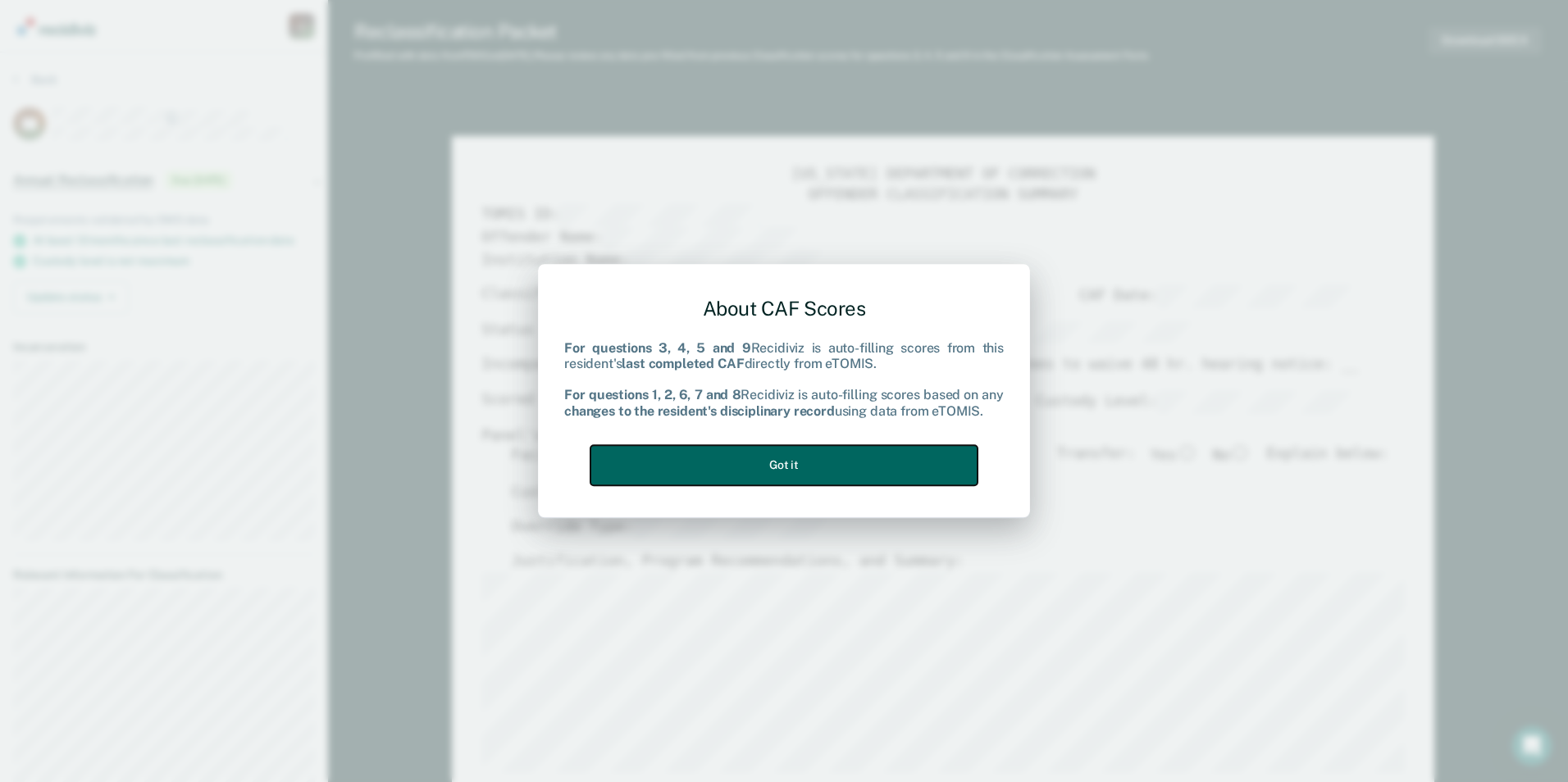
click at [796, 464] on button "Got it" at bounding box center [784, 464] width 388 height 40
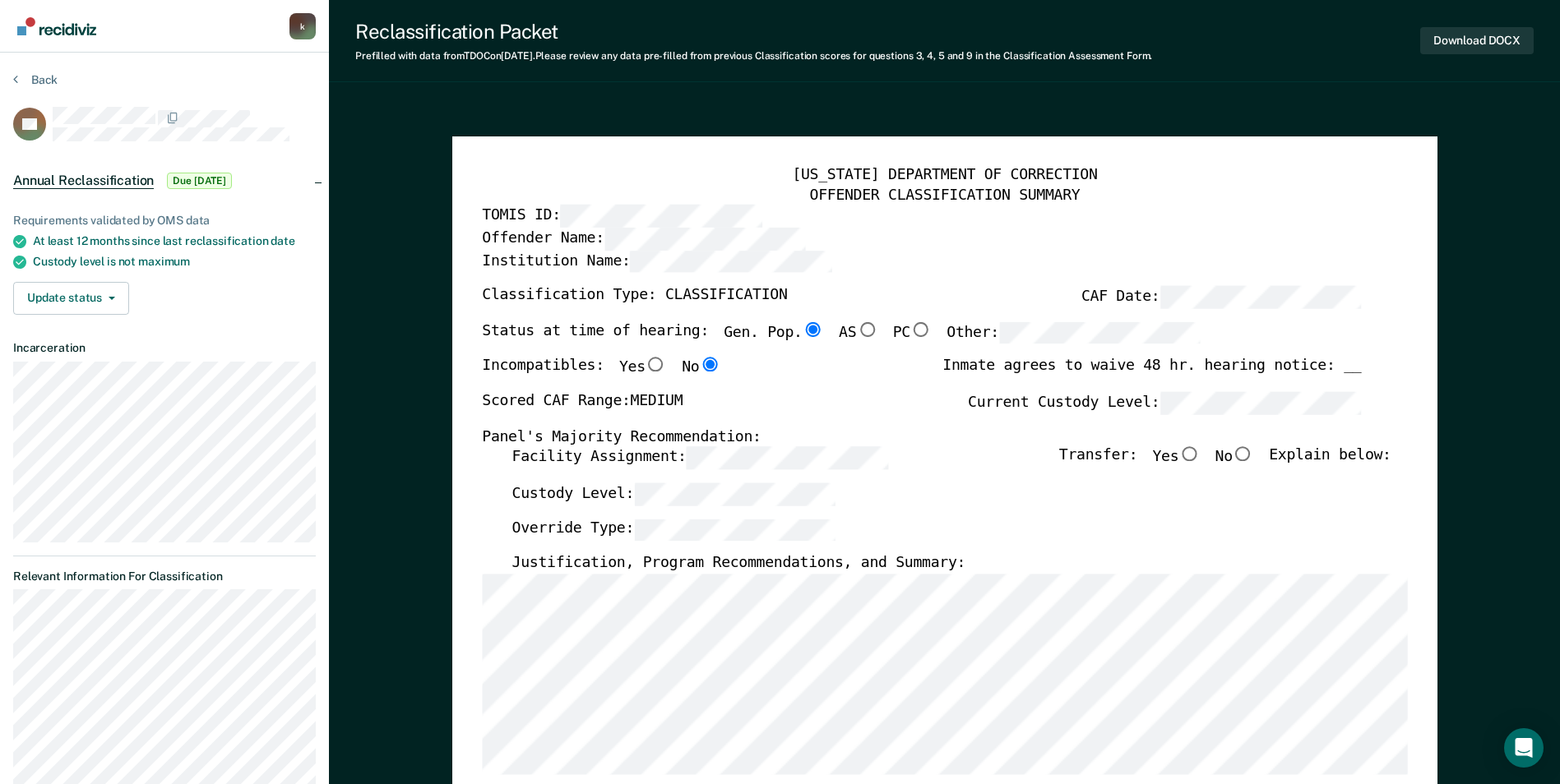
click at [1255, 458] on input "No" at bounding box center [1243, 454] width 21 height 15
type textarea "x"
radio input "true"
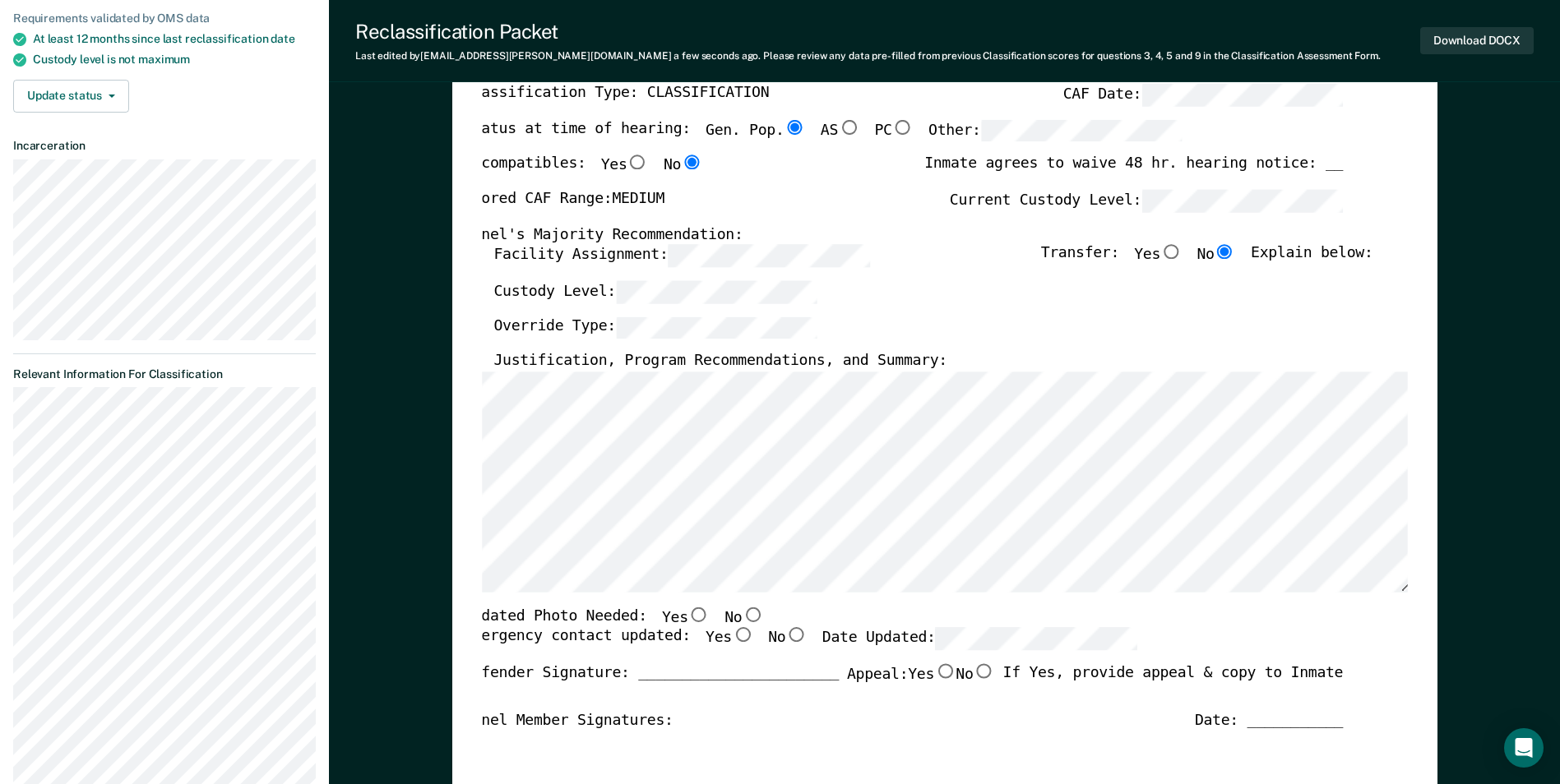
scroll to position [329, 0]
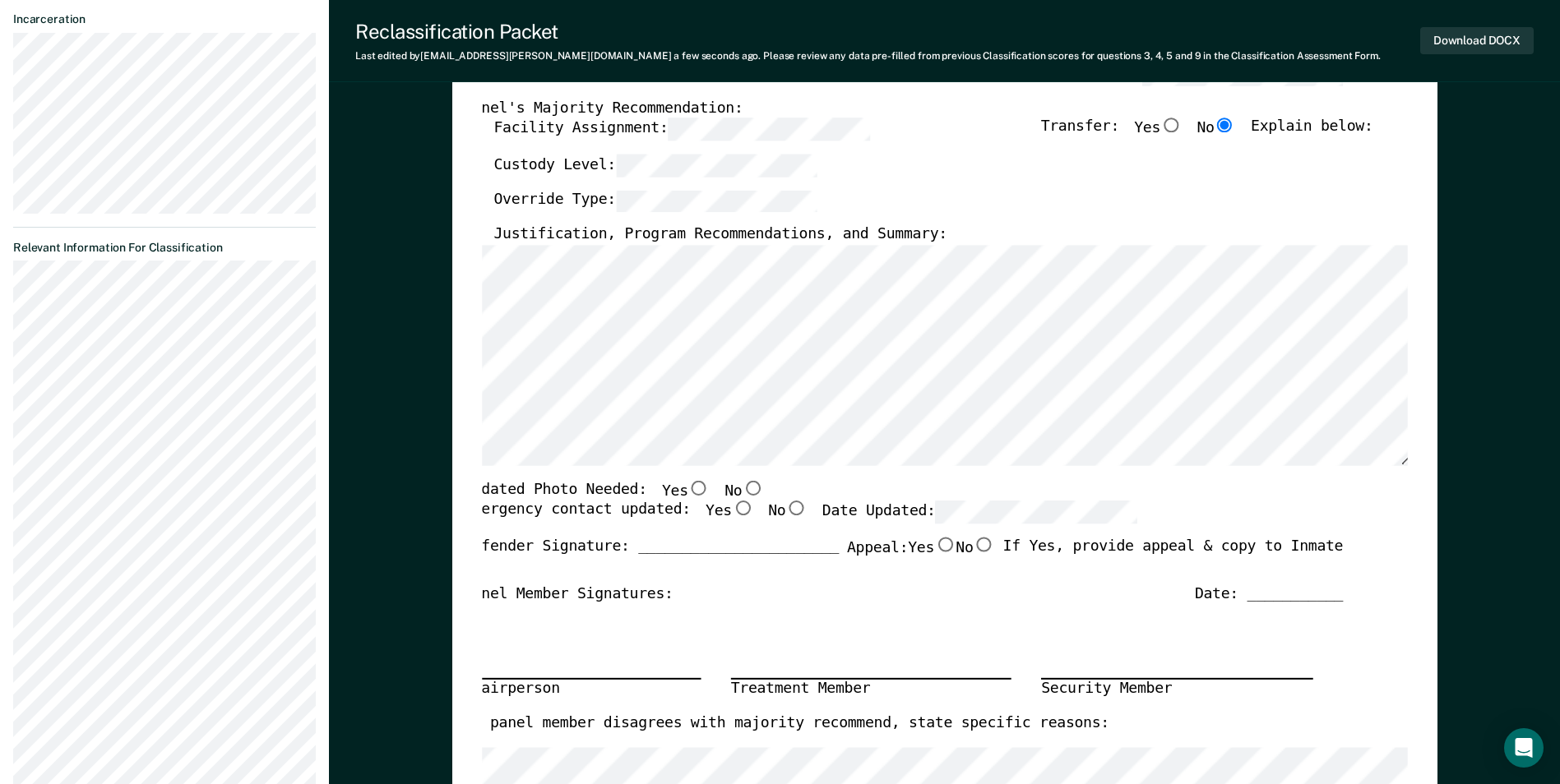
click at [689, 486] on input "Yes" at bounding box center [699, 488] width 21 height 15
type textarea "x"
radio input "true"
click at [732, 514] on input "Yes" at bounding box center [743, 508] width 21 height 15
type textarea "x"
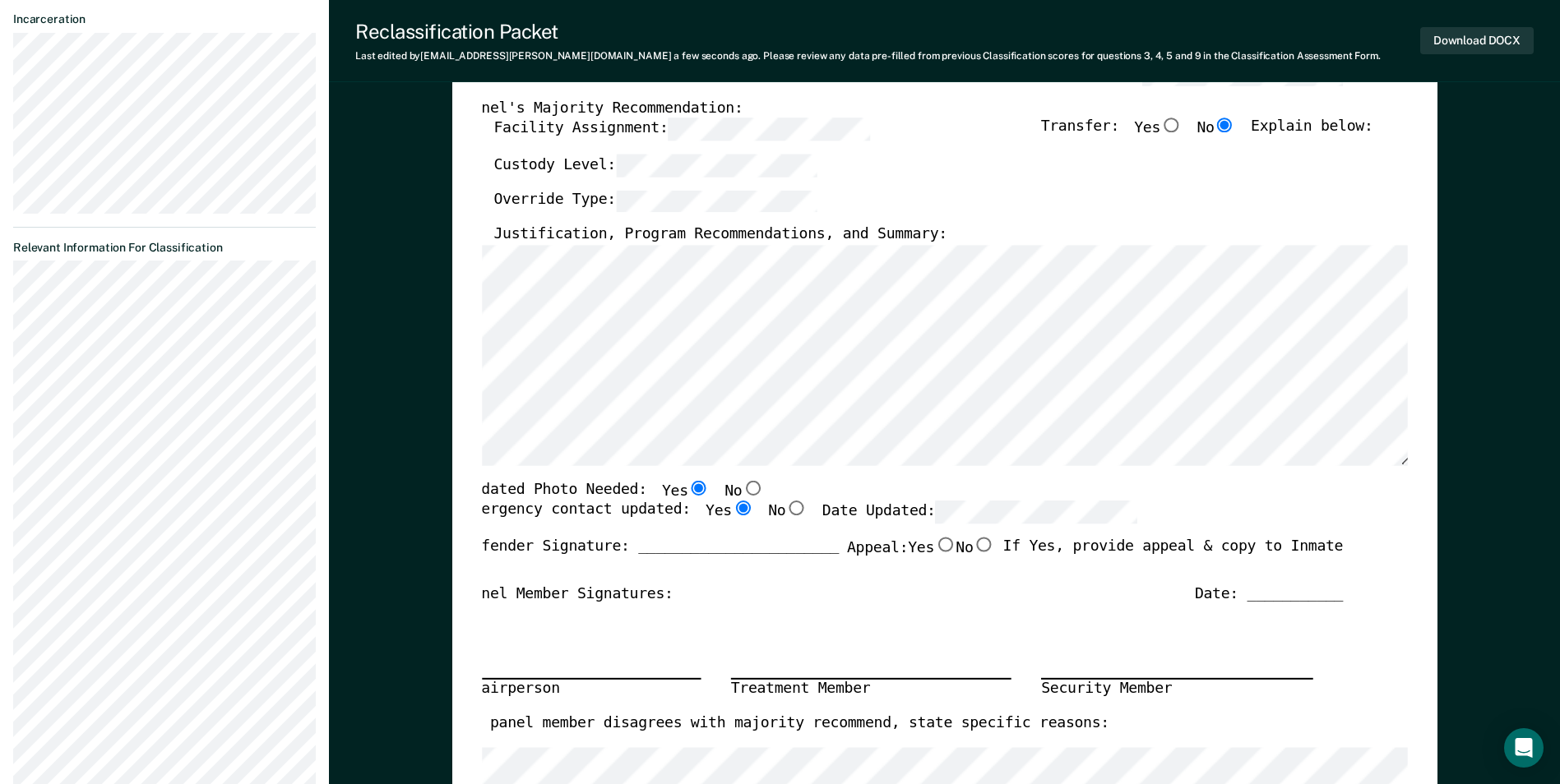
radio input "true"
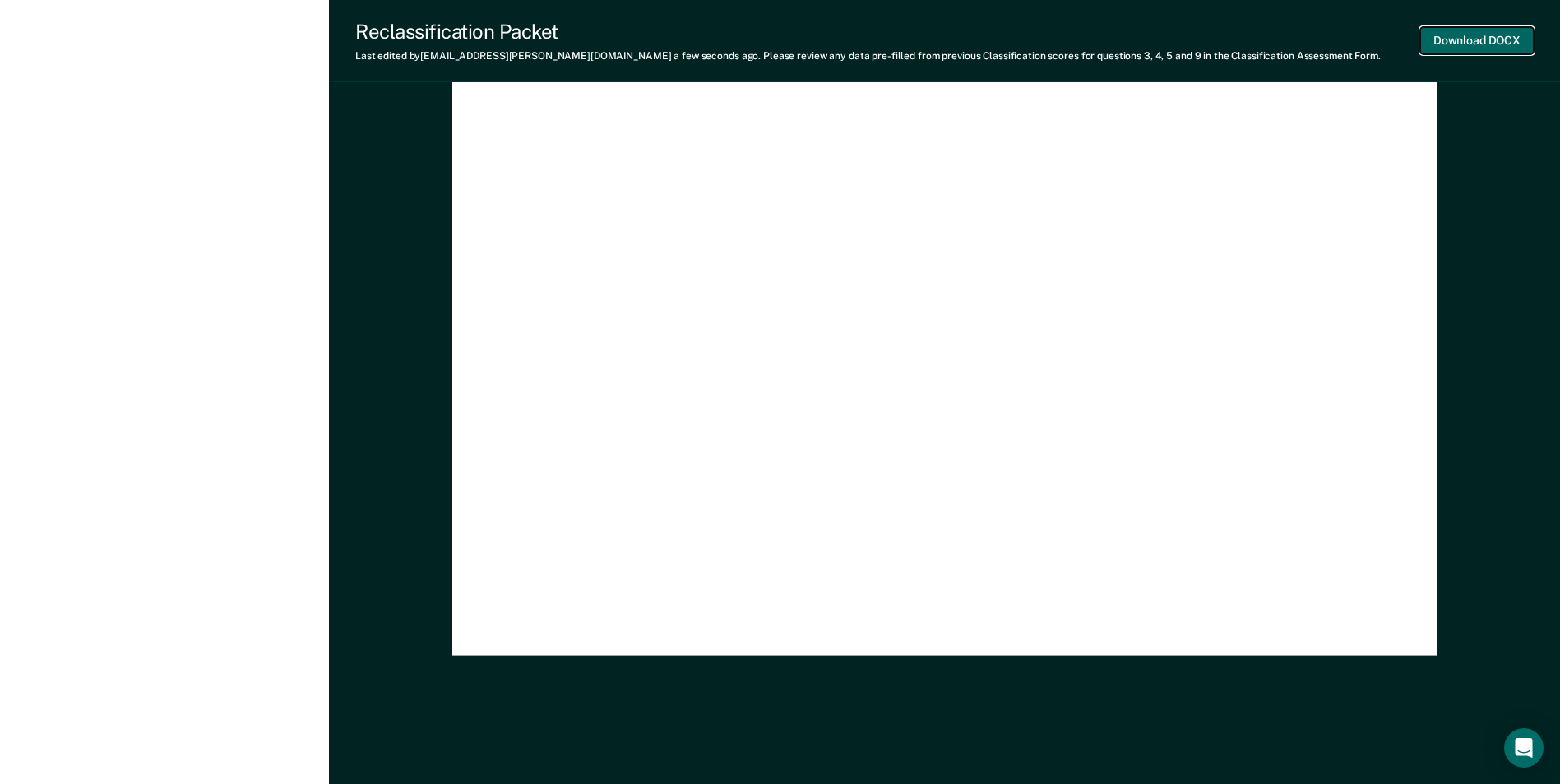
scroll to position [0, 0]
click at [1480, 39] on button "Download DOCX" at bounding box center [1477, 41] width 114 height 27
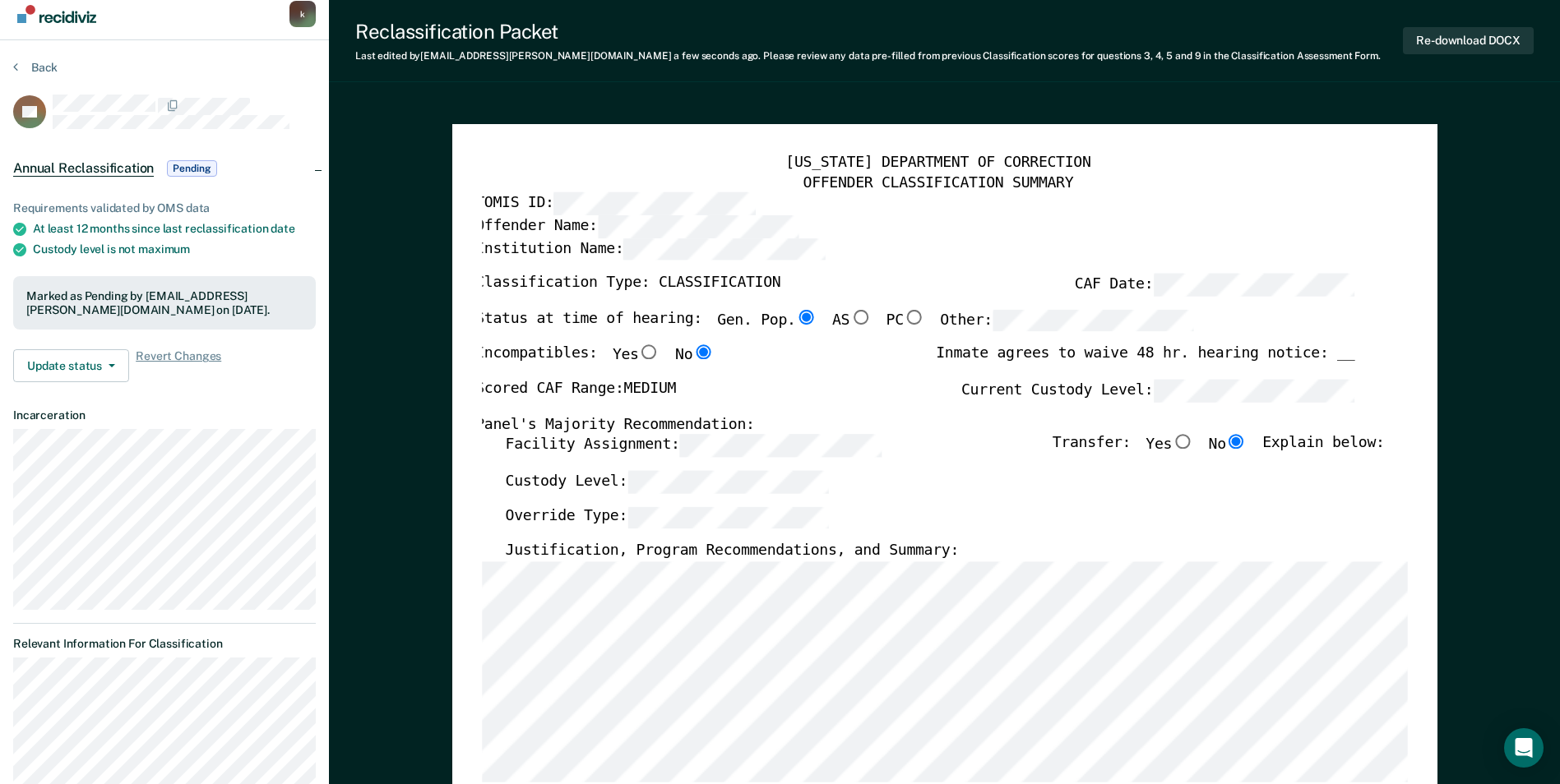
scroll to position [0, 0]
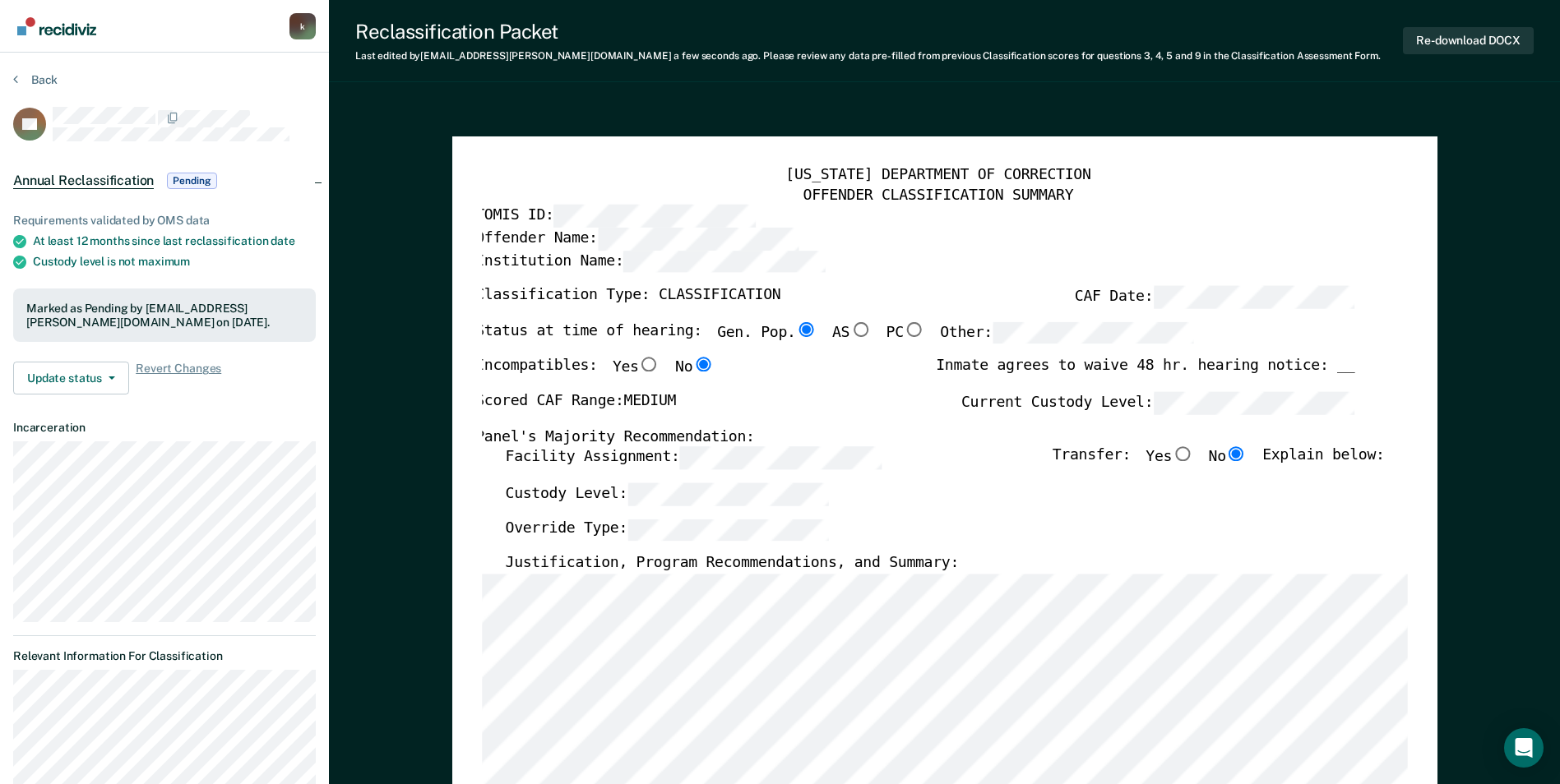
click at [64, 74] on div "Back" at bounding box center [164, 90] width 303 height 35
click at [56, 75] on button "Back" at bounding box center [35, 80] width 44 height 15
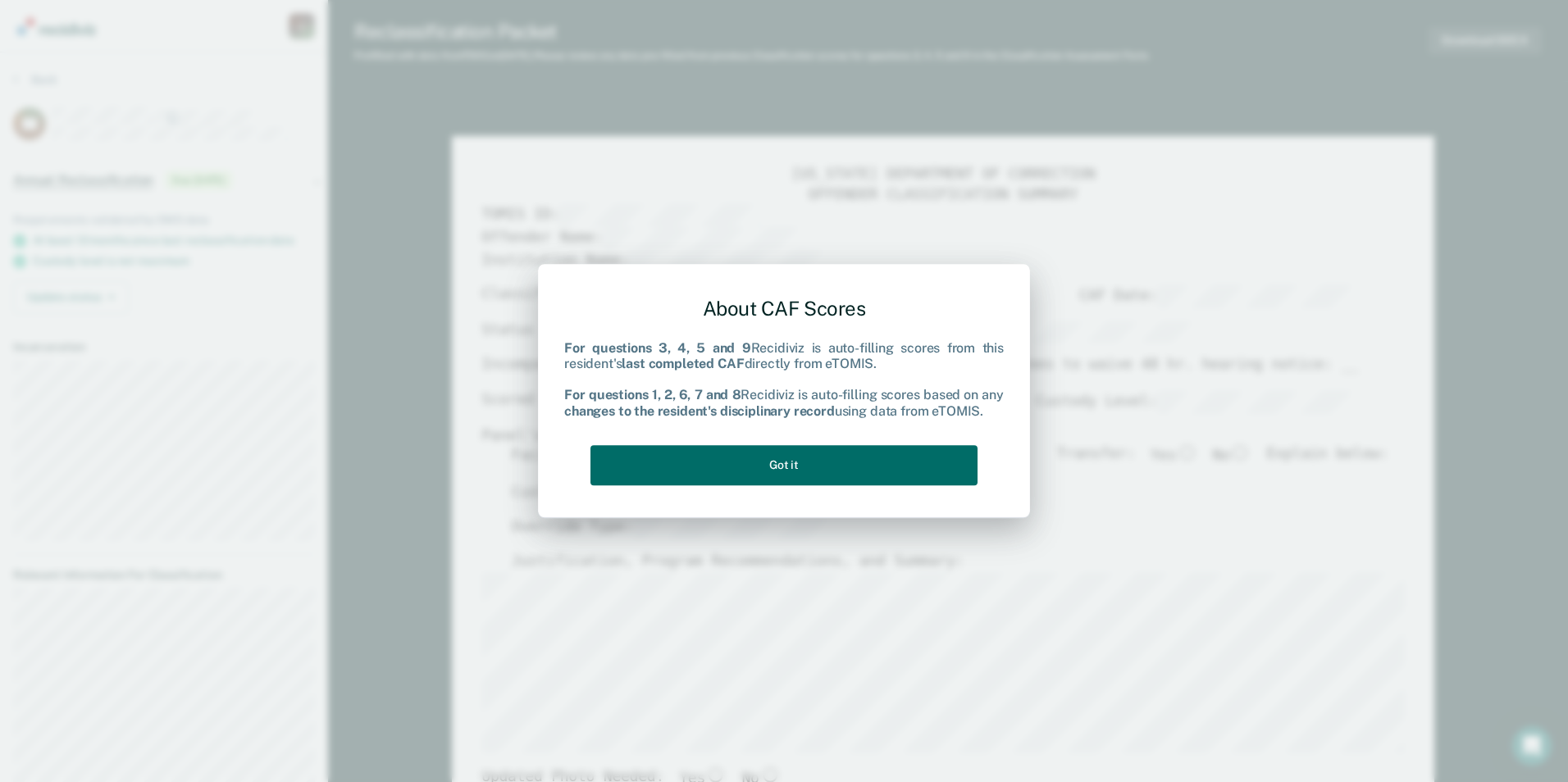
click at [706, 486] on div "About CAF Scores For questions 3, 4, 5 and 9 Recidiviz is auto-filling scores f…" at bounding box center [784, 387] width 440 height 208
click at [710, 477] on button "Got it" at bounding box center [784, 464] width 388 height 40
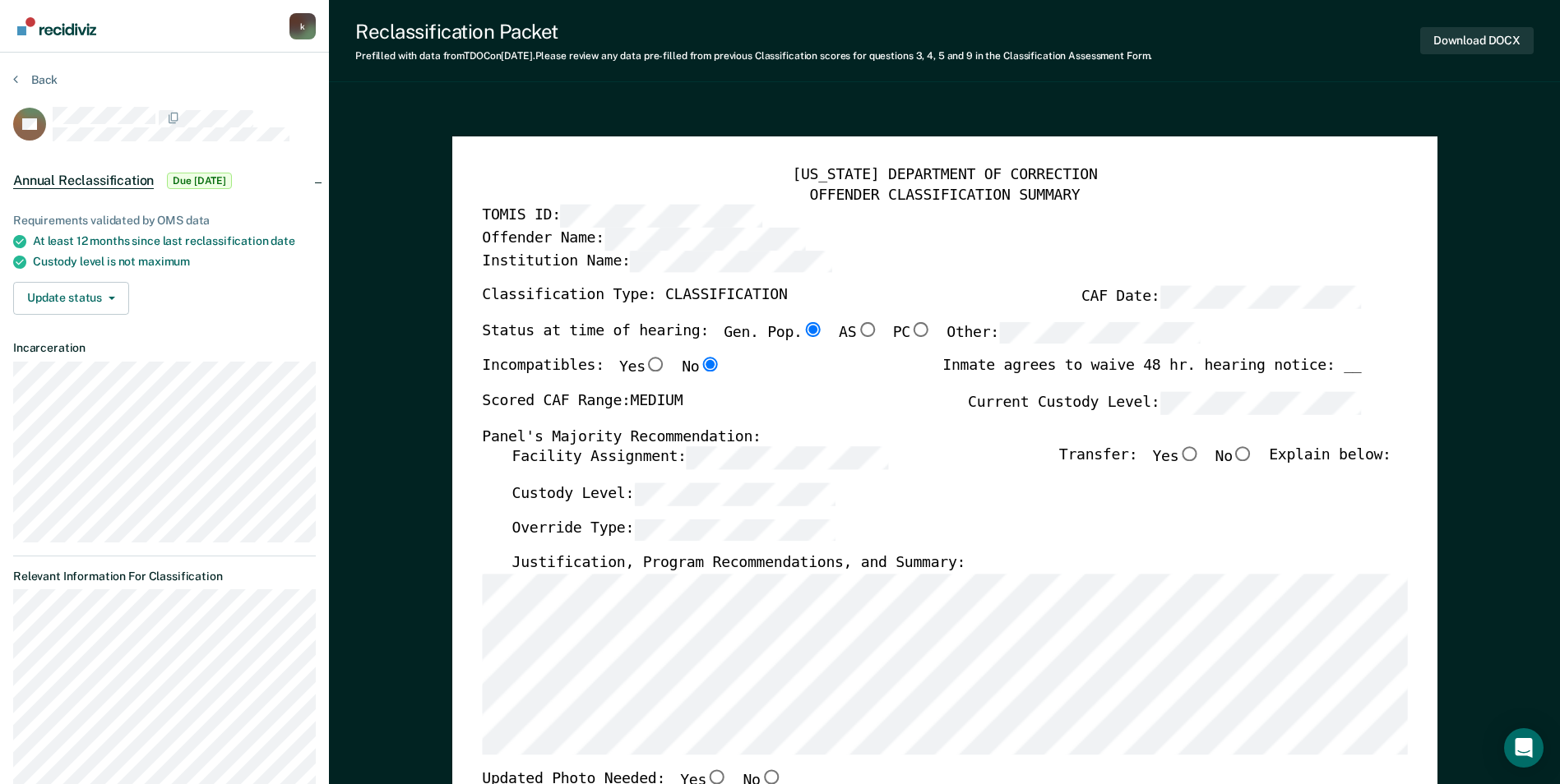
click at [1254, 452] on input "No" at bounding box center [1243, 454] width 21 height 15
type textarea "x"
radio input "true"
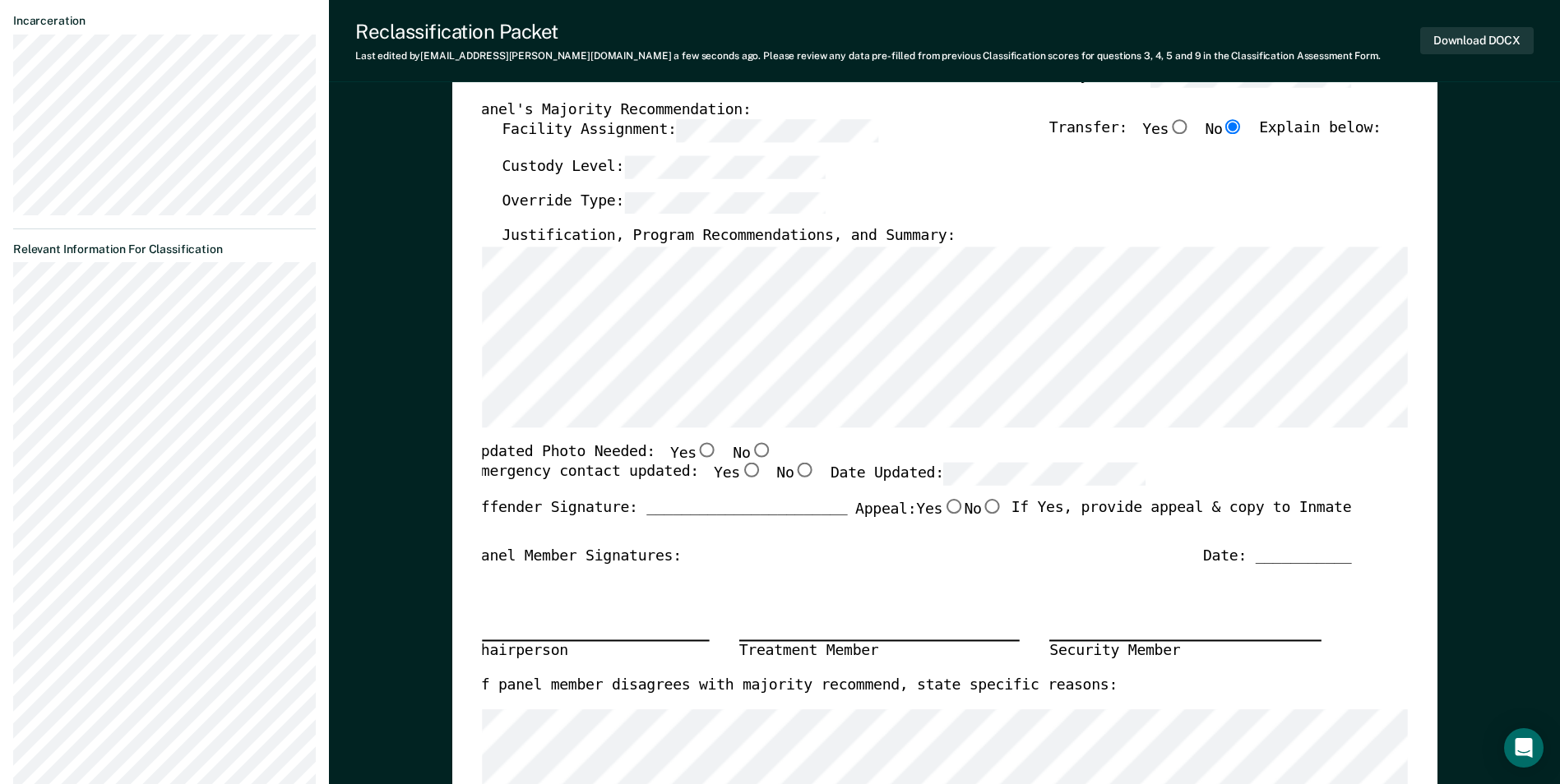
scroll to position [329, 0]
click at [697, 444] on input "Yes" at bounding box center [707, 448] width 21 height 15
type textarea "x"
radio input "true"
click at [740, 471] on input "Yes" at bounding box center [751, 469] width 21 height 15
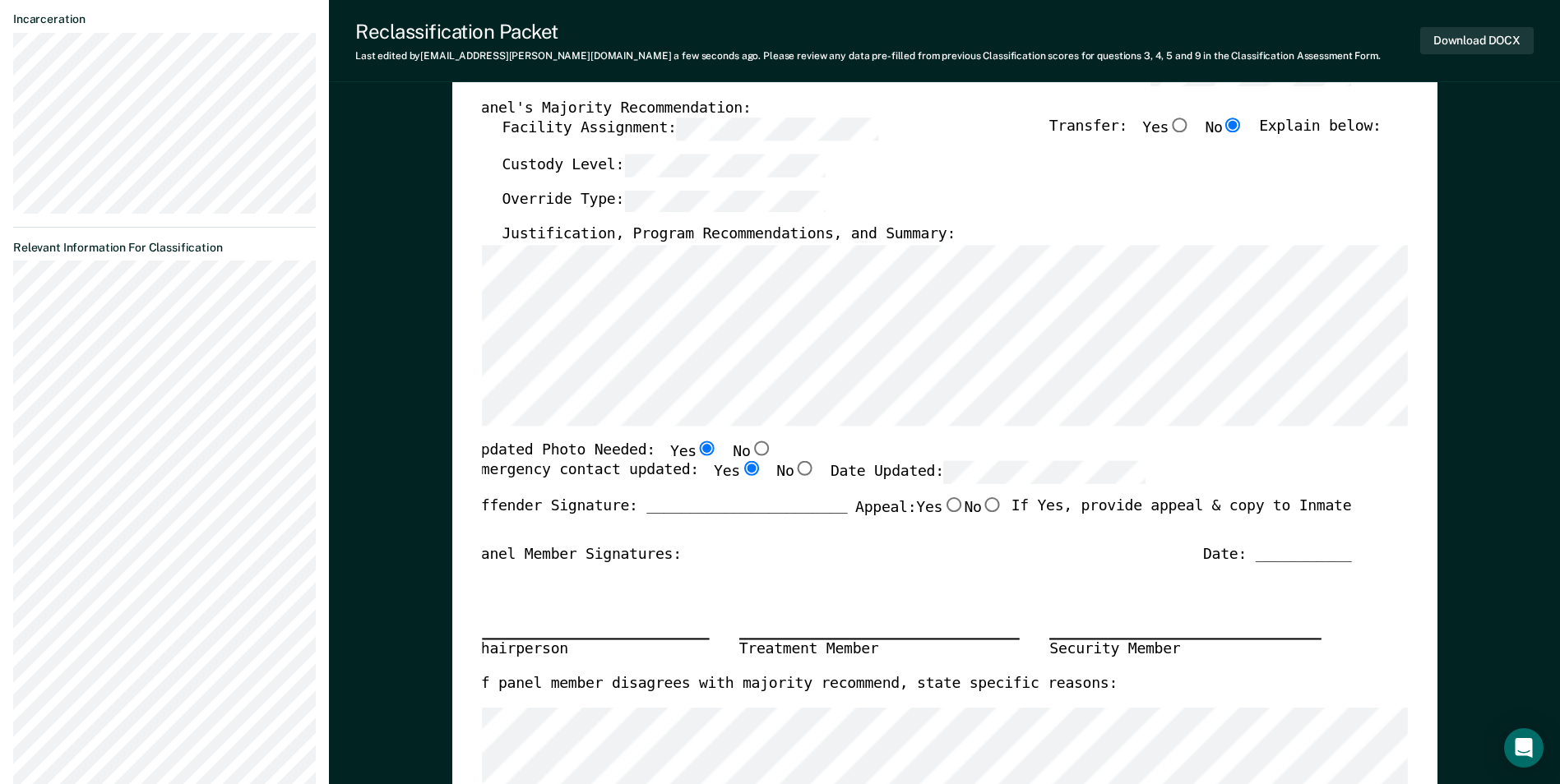
type textarea "x"
radio input "true"
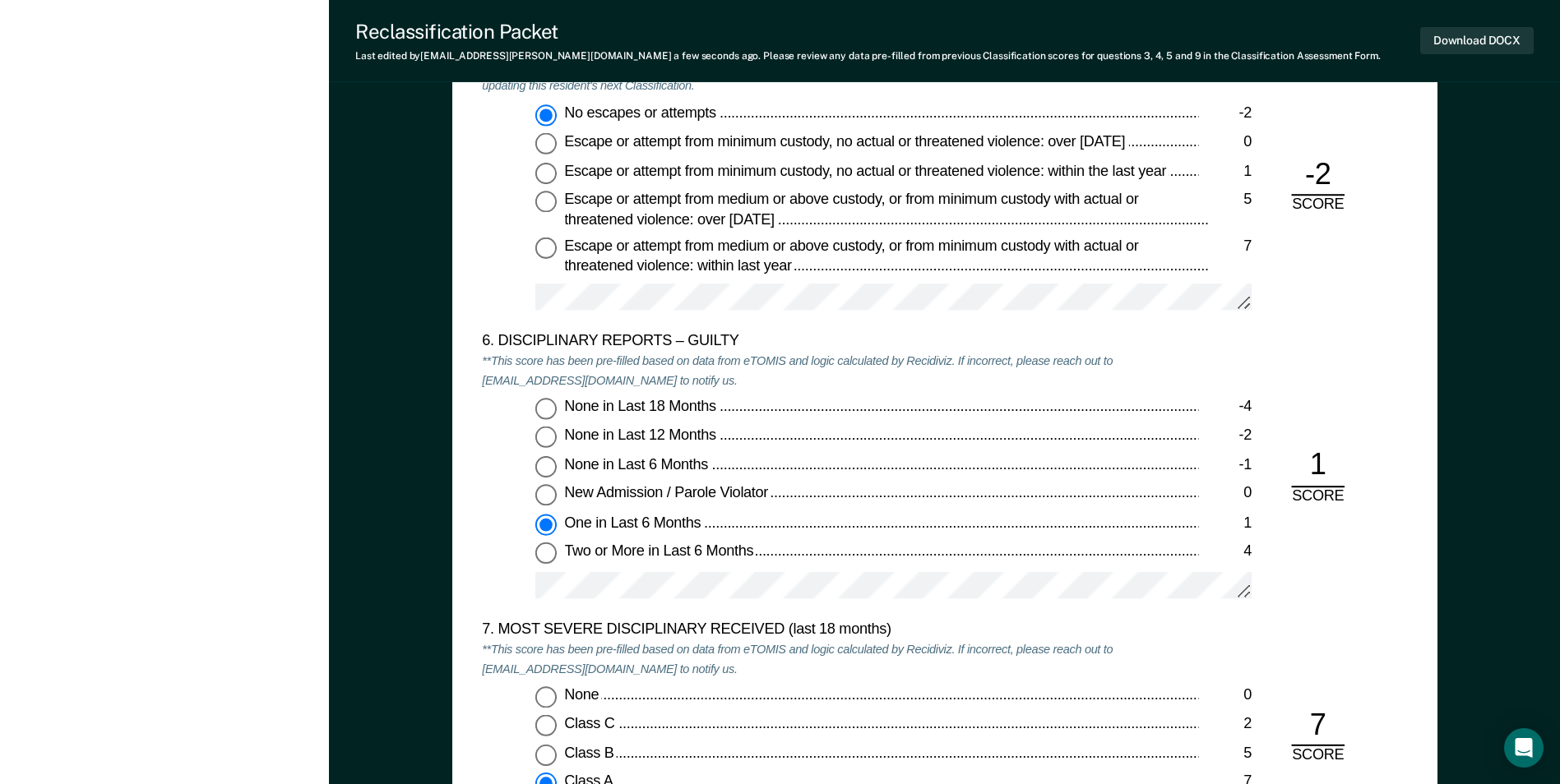
scroll to position [2795, 0]
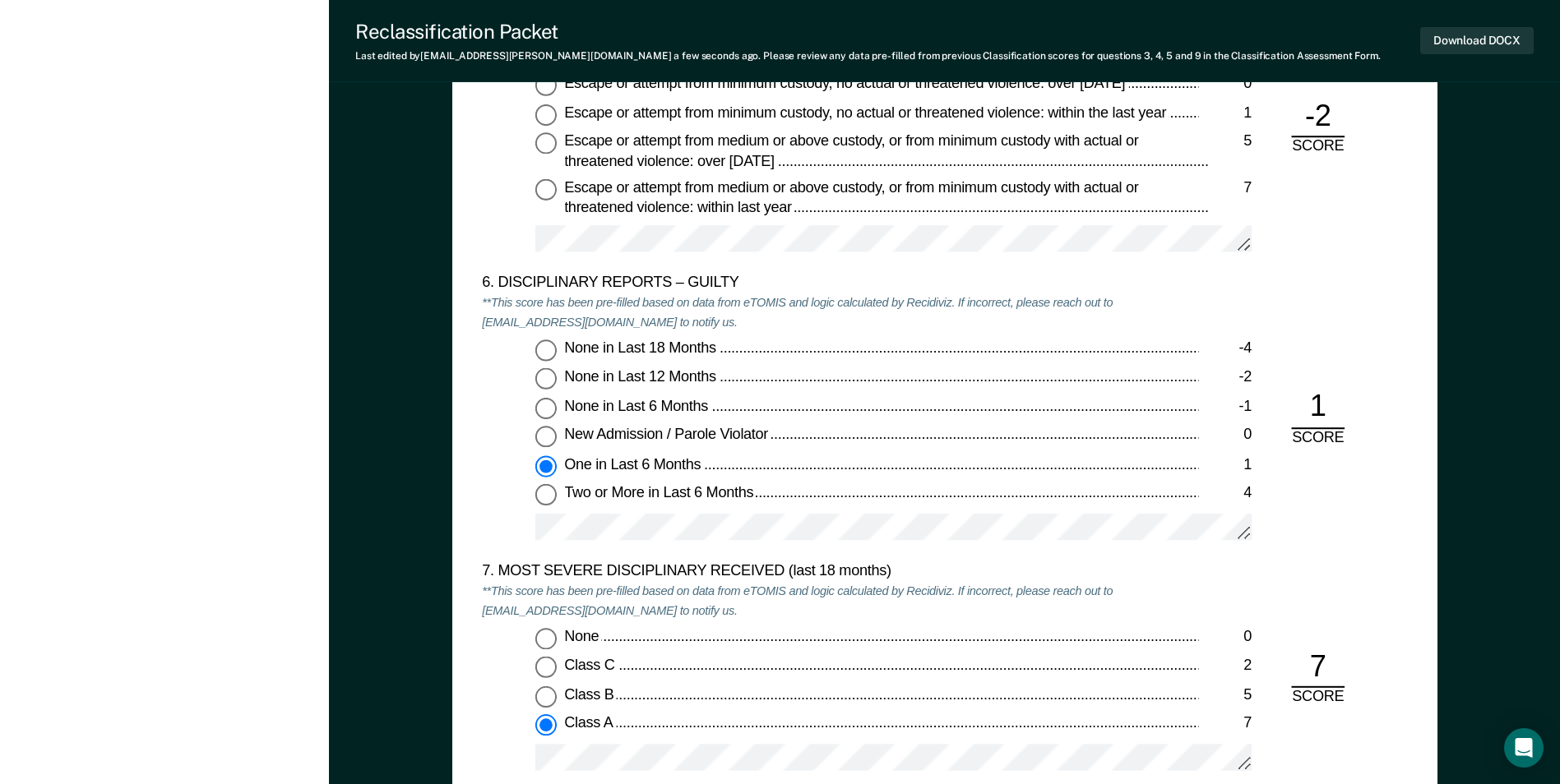
click at [545, 410] on input "None in Last 6 Months -1" at bounding box center [546, 409] width 21 height 21
type textarea "x"
radio input "true"
radio input "false"
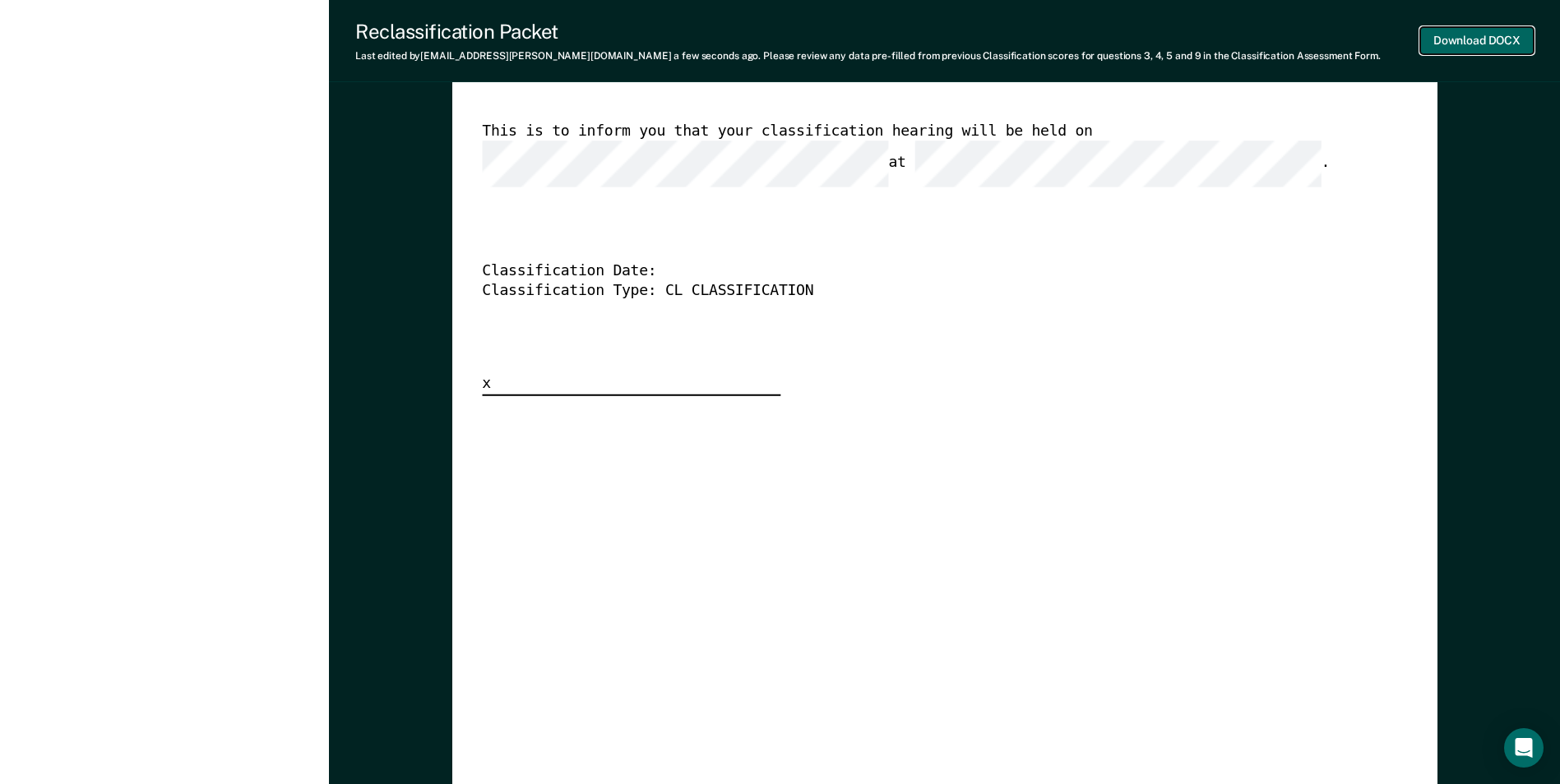
scroll to position [0, 0]
click at [1487, 38] on button "Download DOCX" at bounding box center [1477, 41] width 114 height 27
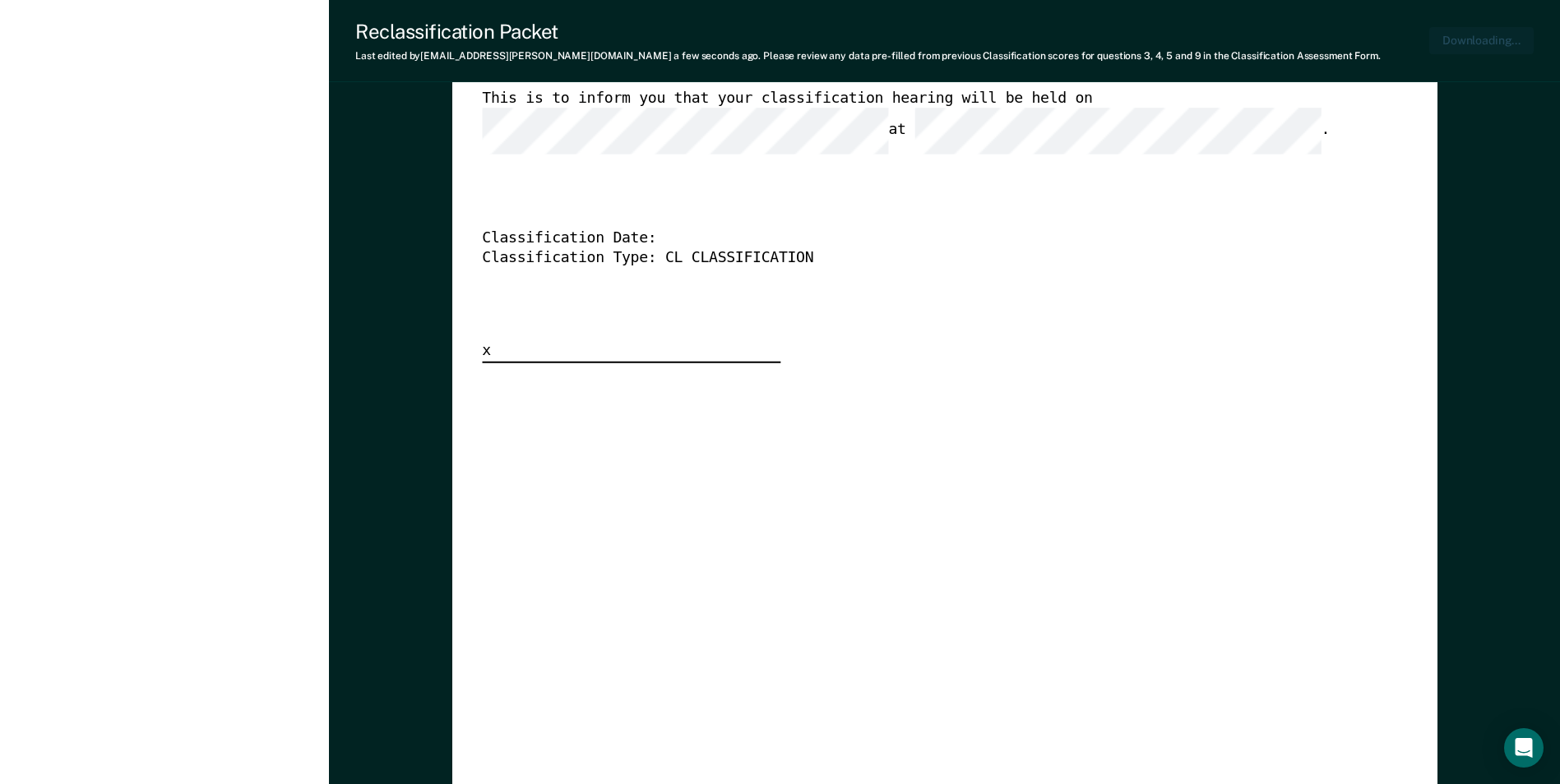
scroll to position [0, 4]
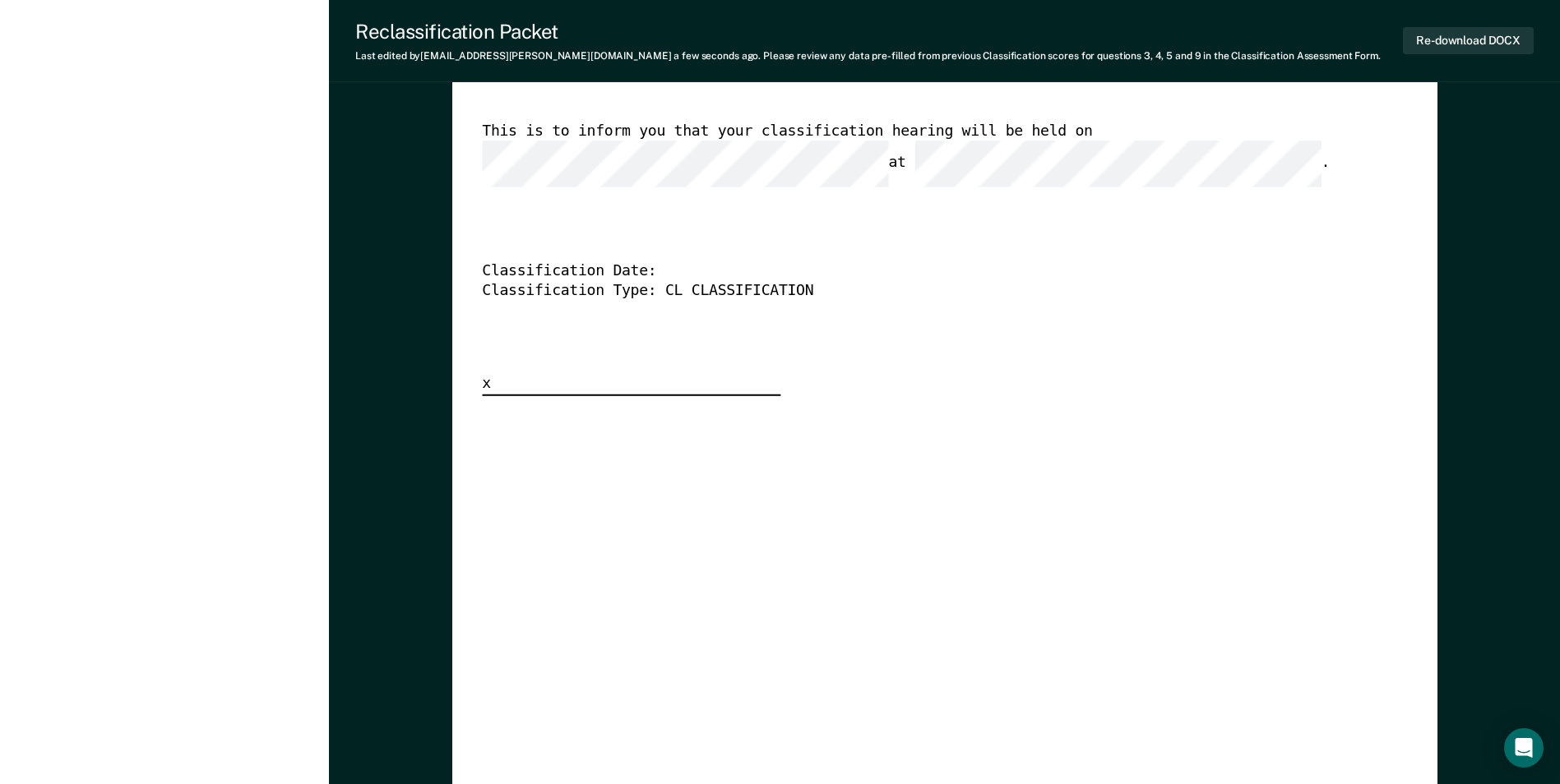
click at [793, 330] on div "[US_STATE] DEPARTMENT OF CORRECTION CLASSIFICATION HEARING NOTICE TOMIS ID: 004…" at bounding box center [944, 145] width 926 height 501
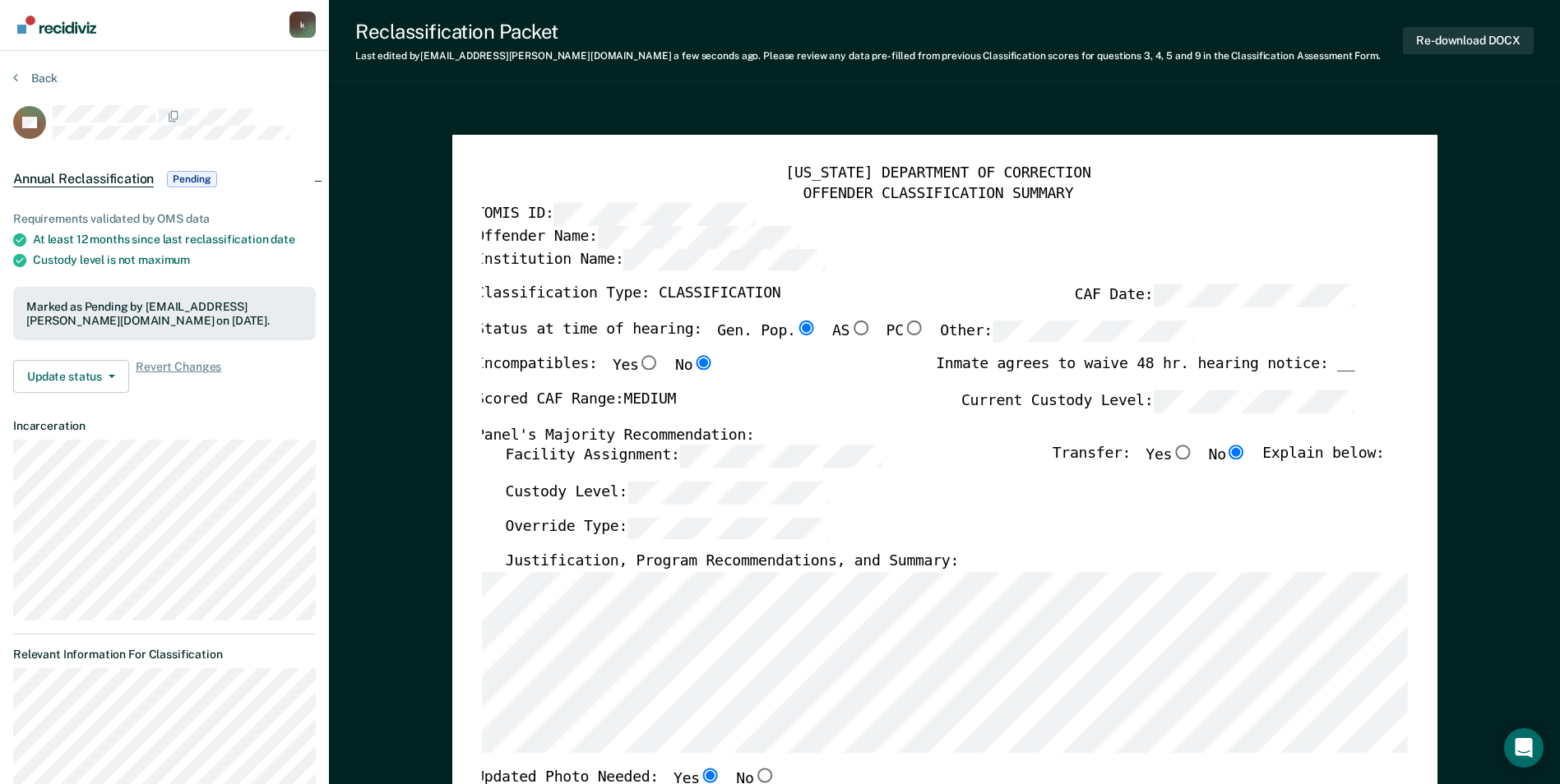
scroll to position [0, 0]
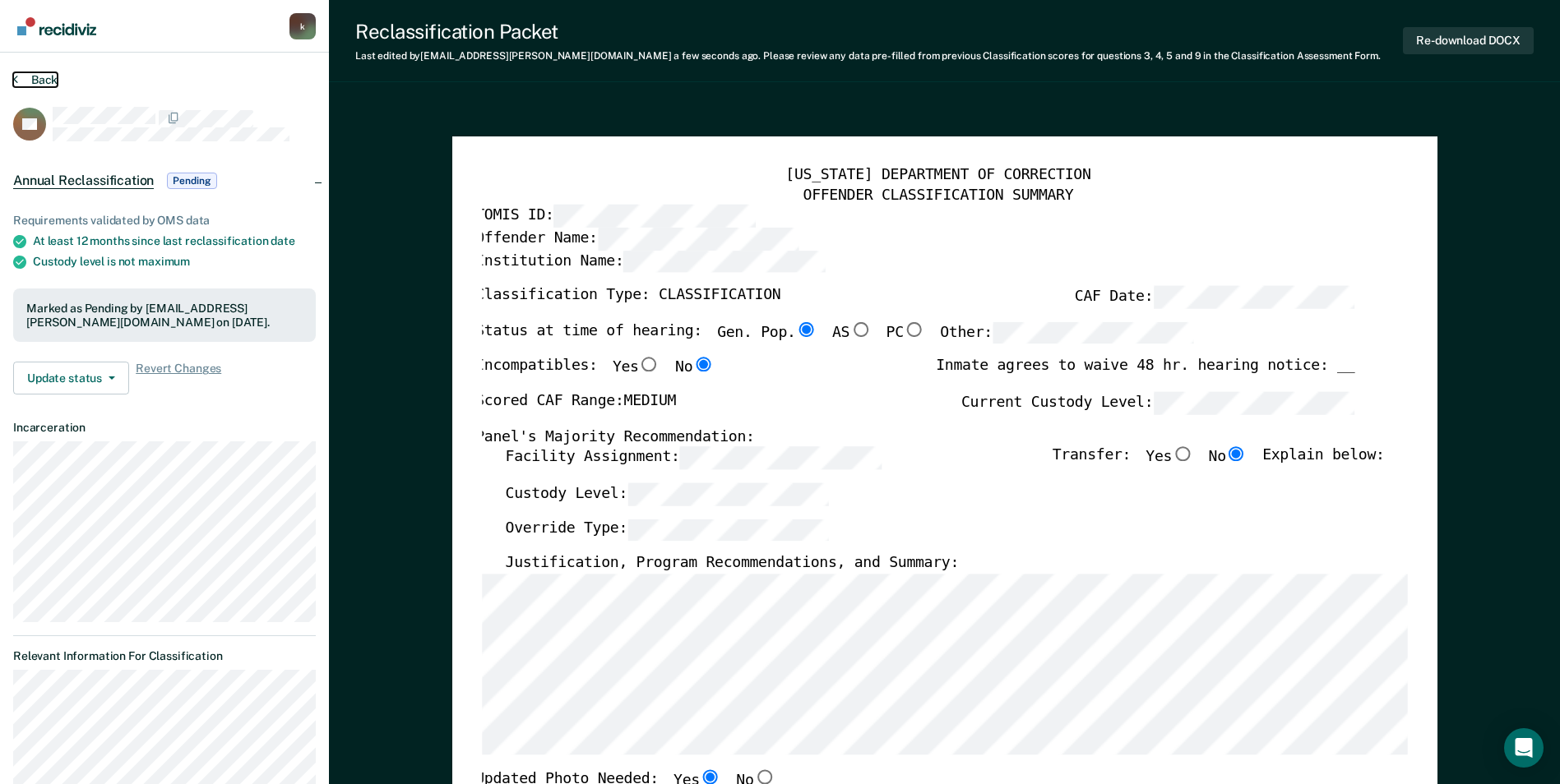
click at [43, 74] on button "Back" at bounding box center [35, 80] width 44 height 15
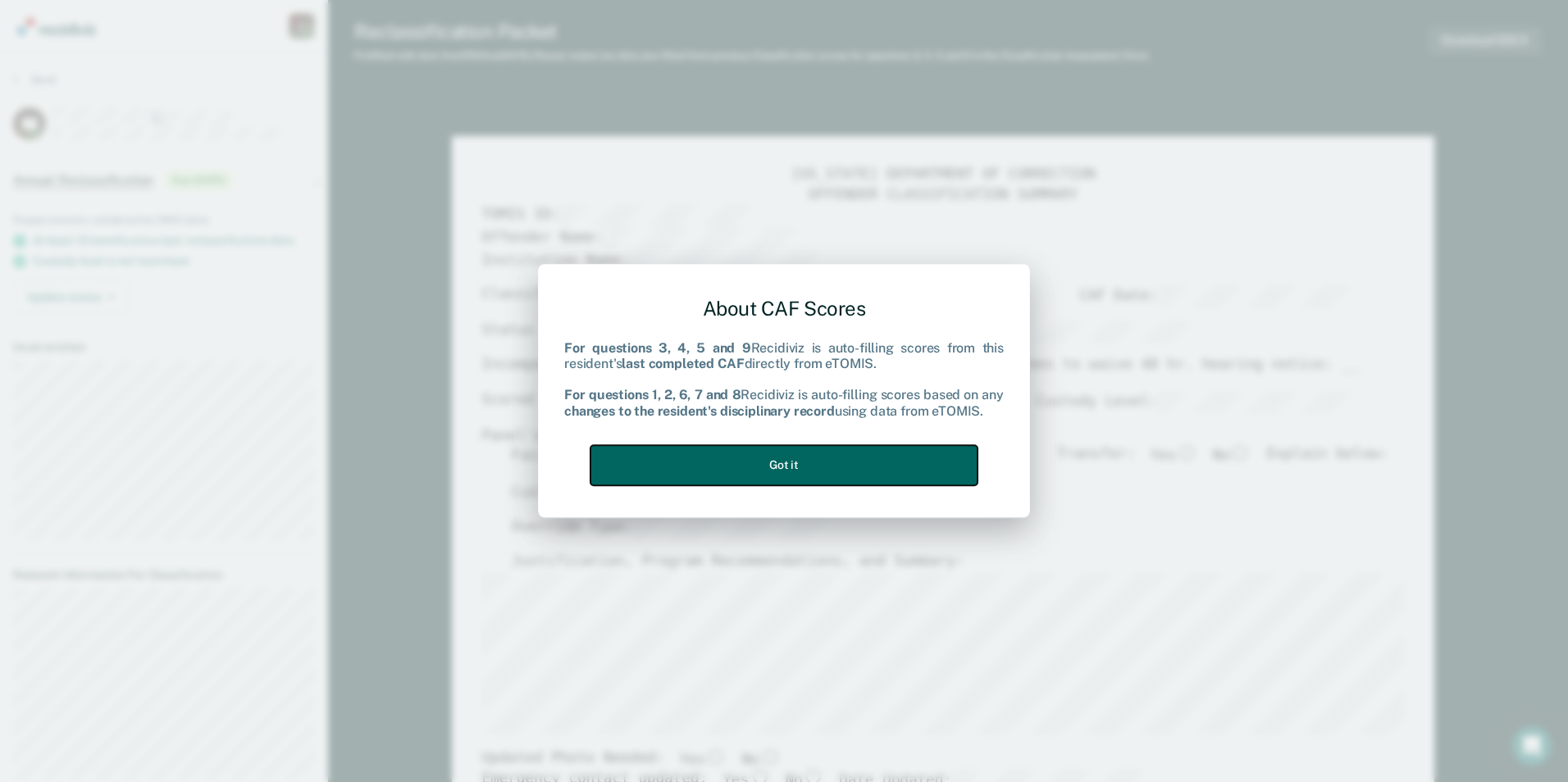
click at [679, 455] on button "Got it" at bounding box center [784, 464] width 388 height 40
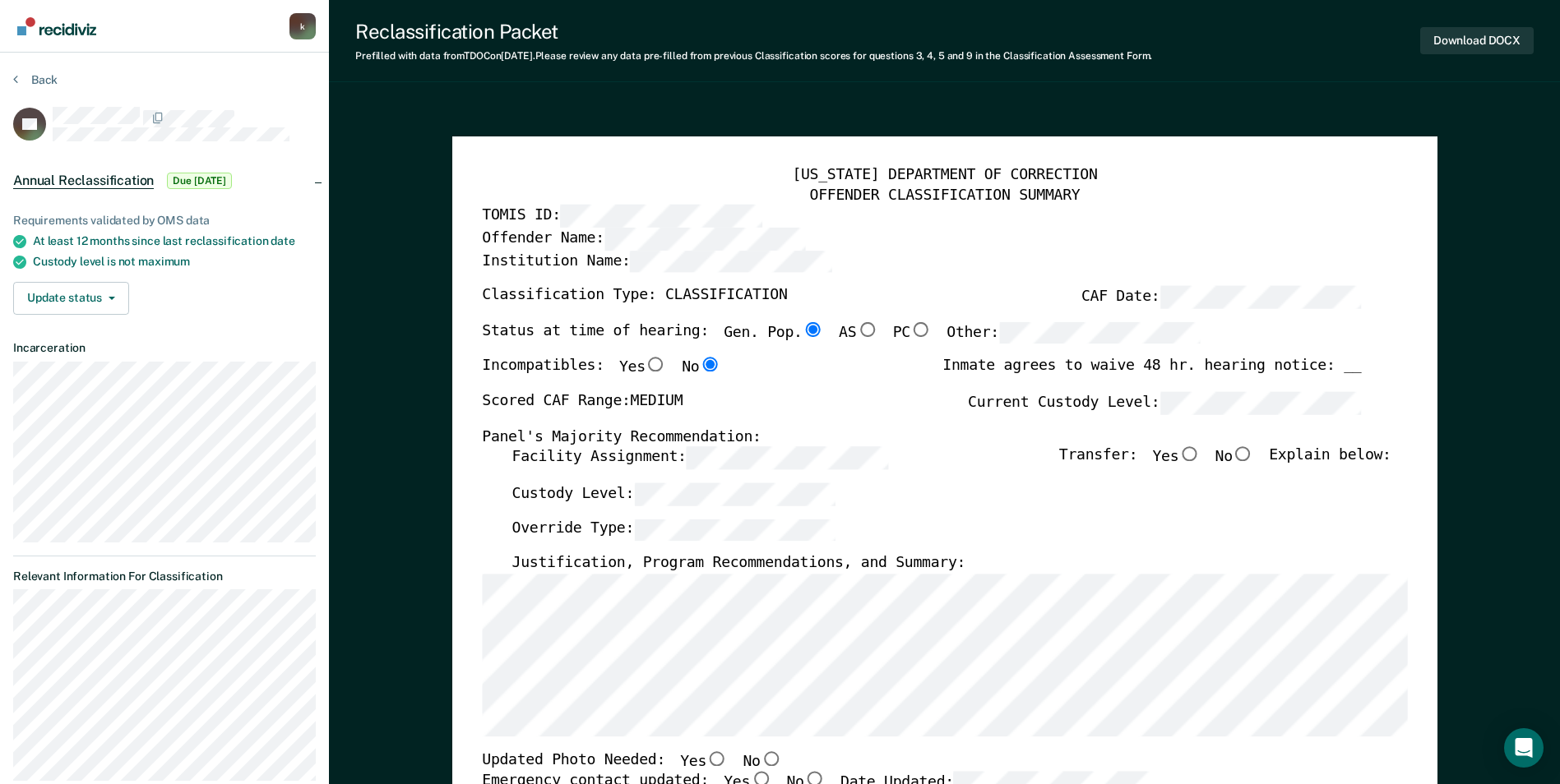
click at [1251, 455] on input "No" at bounding box center [1243, 454] width 21 height 15
type textarea "x"
radio input "true"
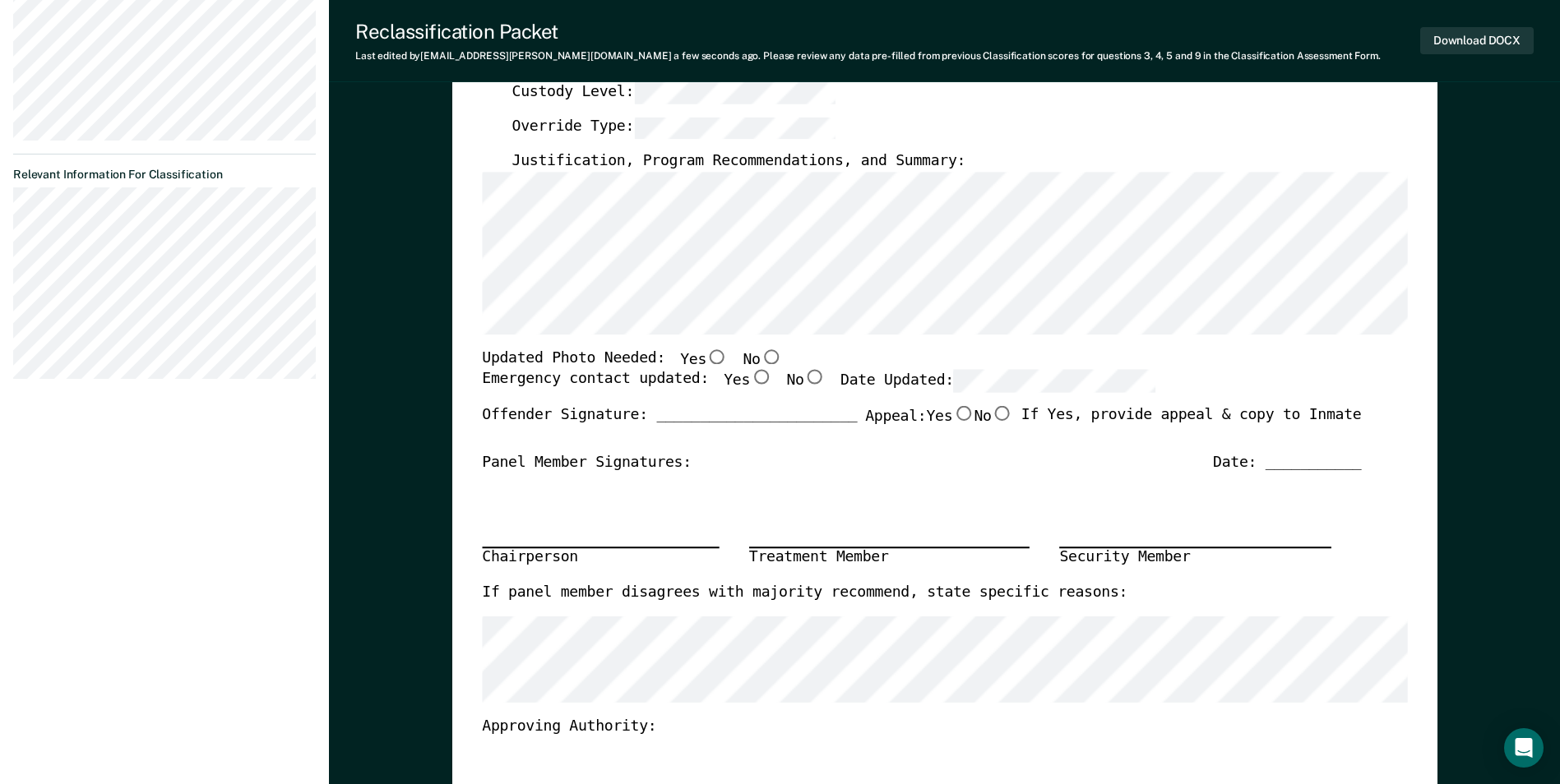
scroll to position [411, 0]
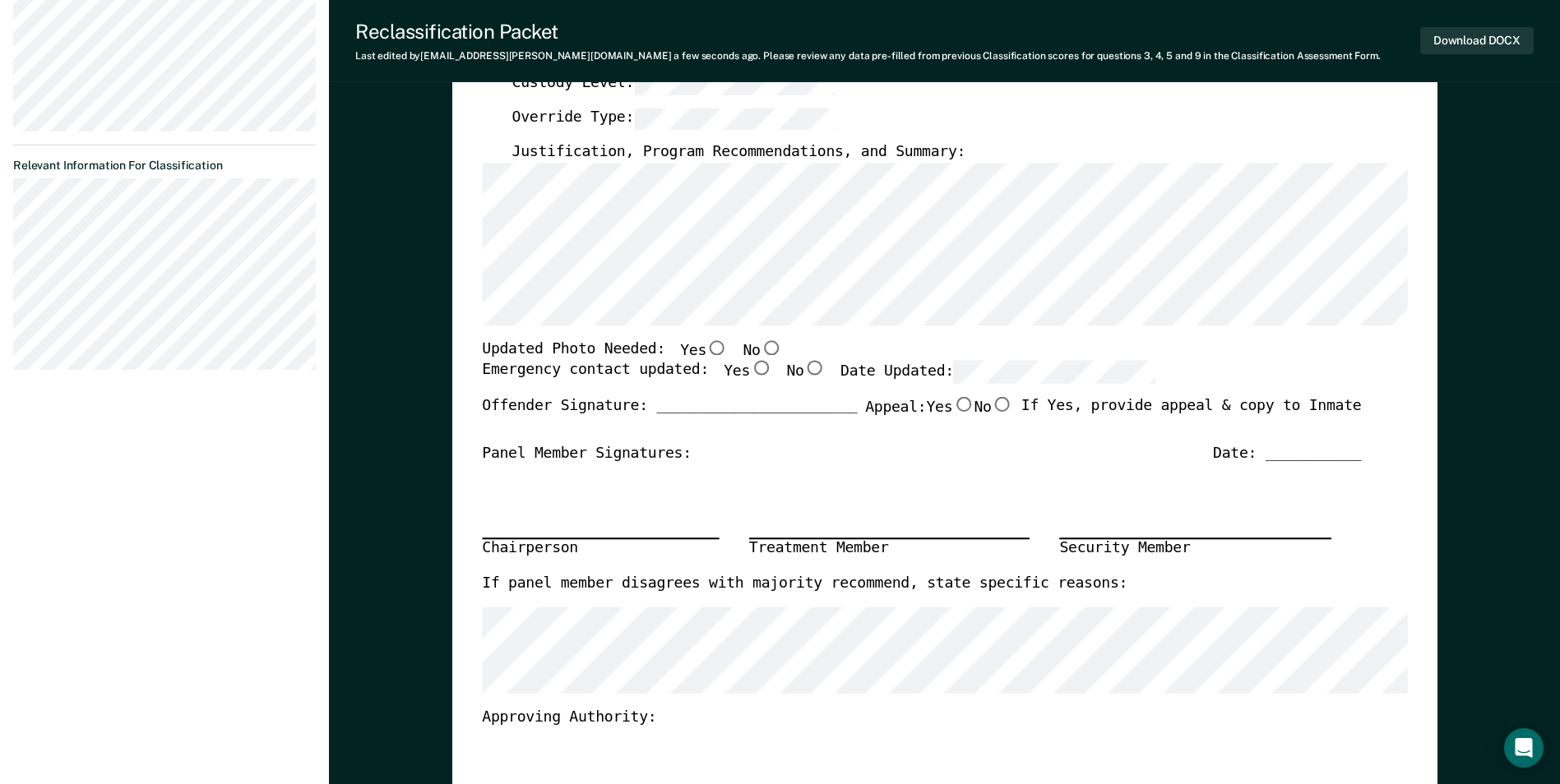
click at [706, 349] on input "Yes" at bounding box center [717, 348] width 21 height 15
type textarea "x"
radio input "true"
click at [750, 368] on input "Yes" at bounding box center [760, 369] width 21 height 15
type textarea "x"
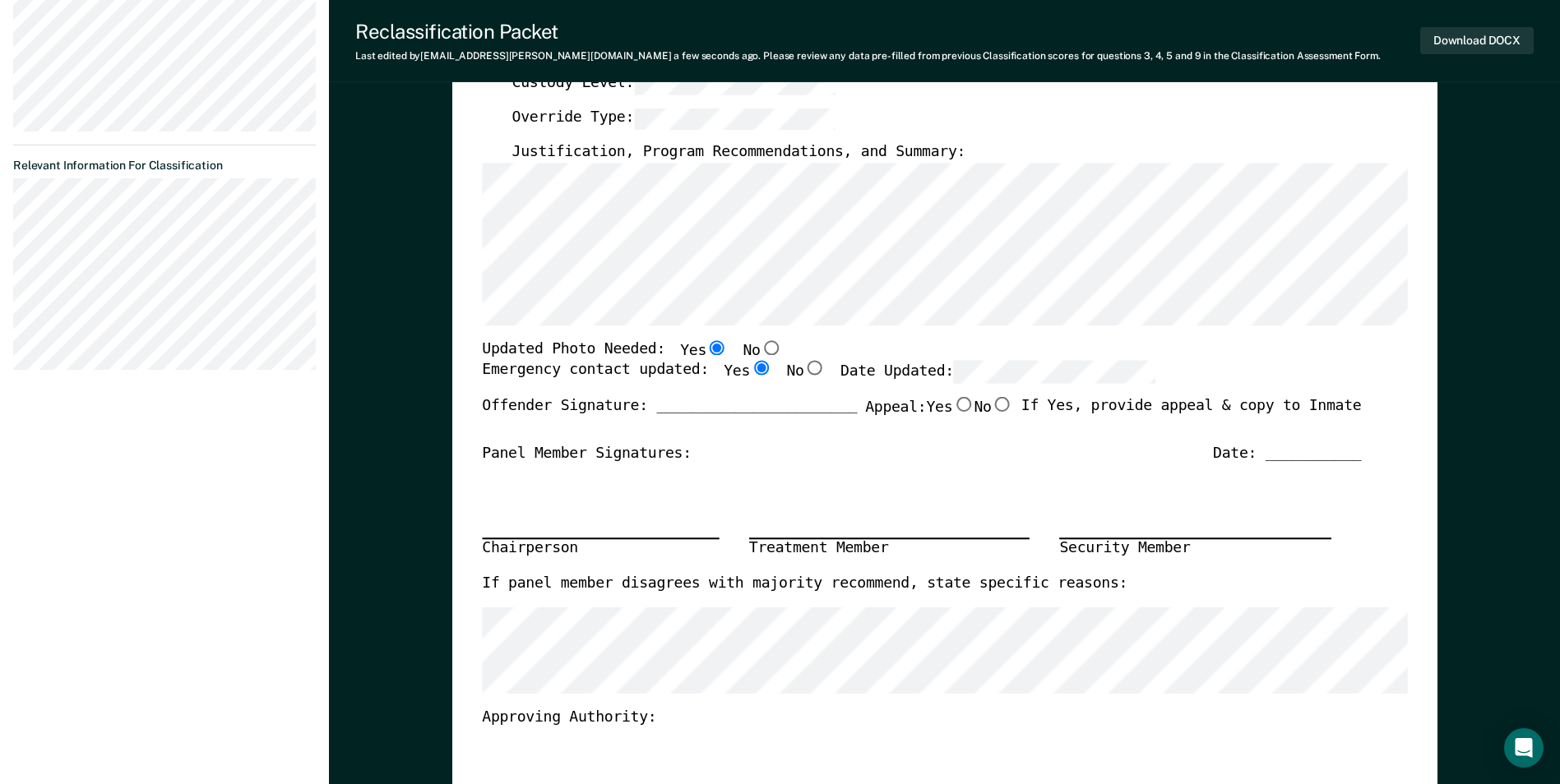
radio input "true"
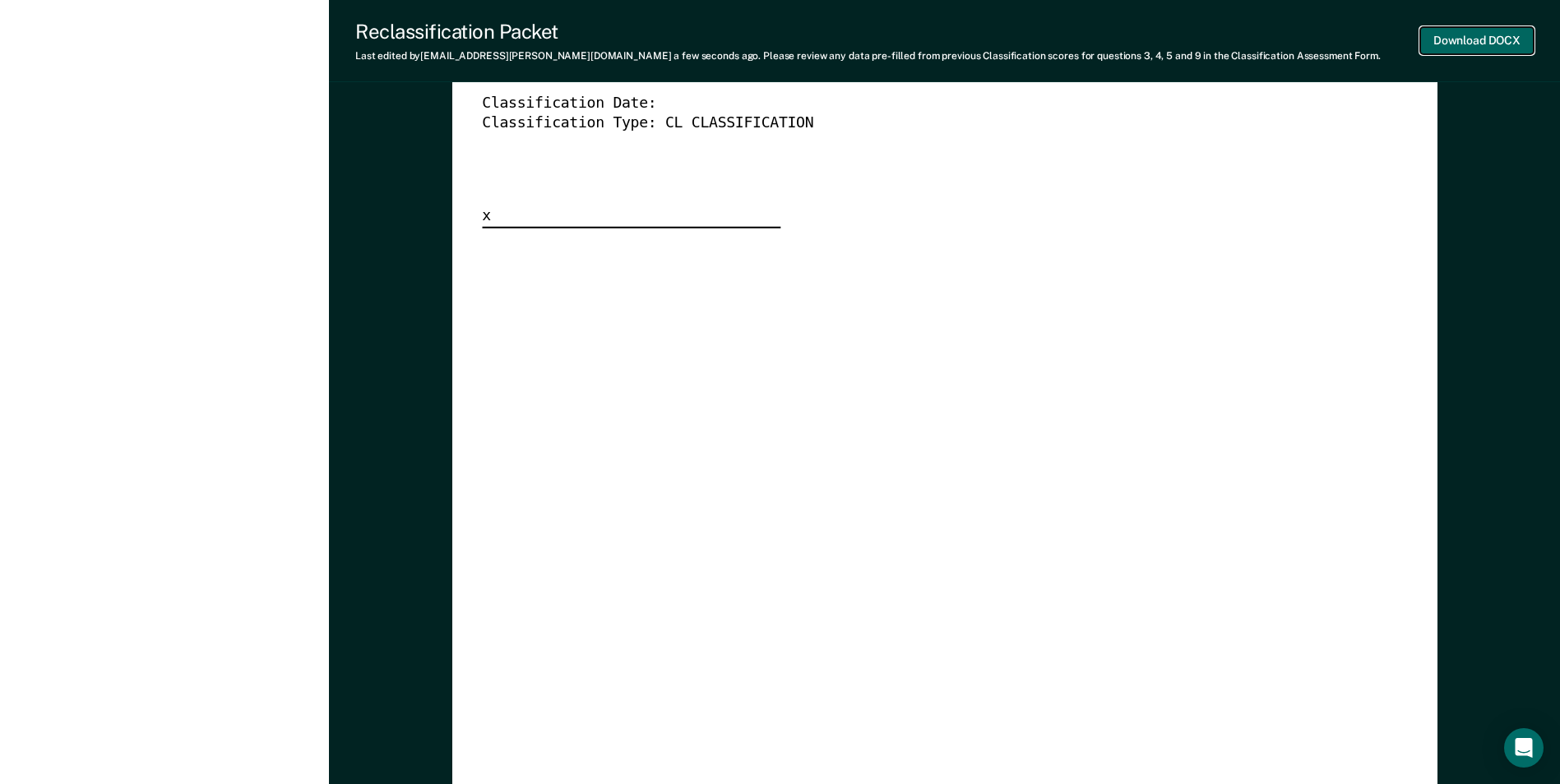
scroll to position [0, 0]
click at [1460, 36] on button "Download DOCX" at bounding box center [1477, 41] width 114 height 27
type textarea "x"
